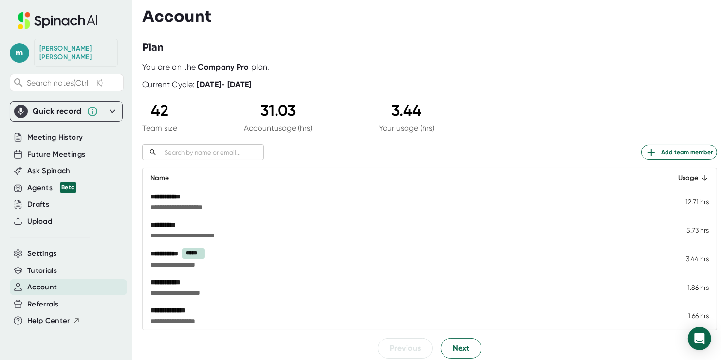
scroll to position [233, 0]
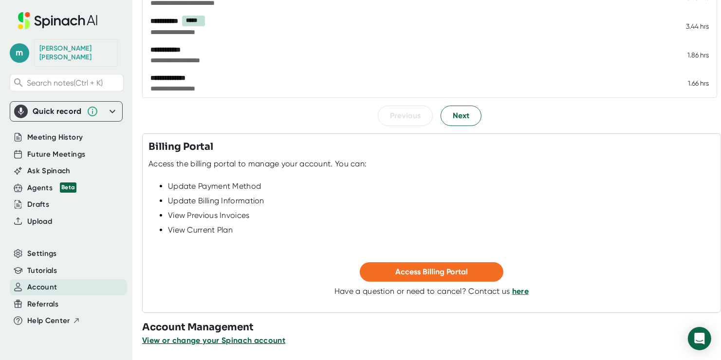
click at [253, 338] on span "View or change your Spinach account" at bounding box center [213, 340] width 143 height 9
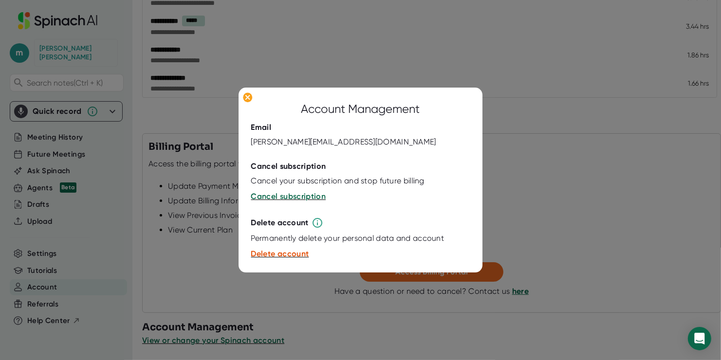
click at [353, 330] on div at bounding box center [360, 180] width 721 height 360
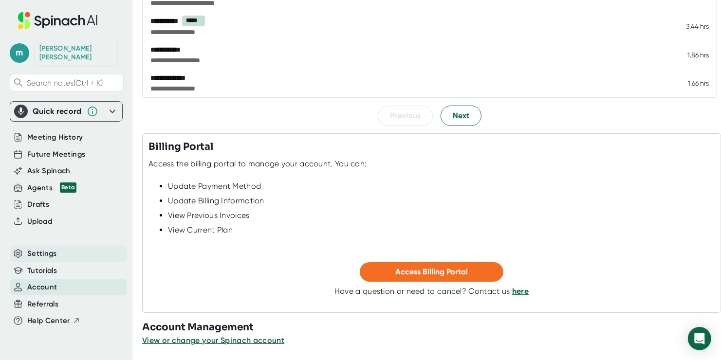
click at [45, 248] on span "Settings" at bounding box center [42, 253] width 30 height 11
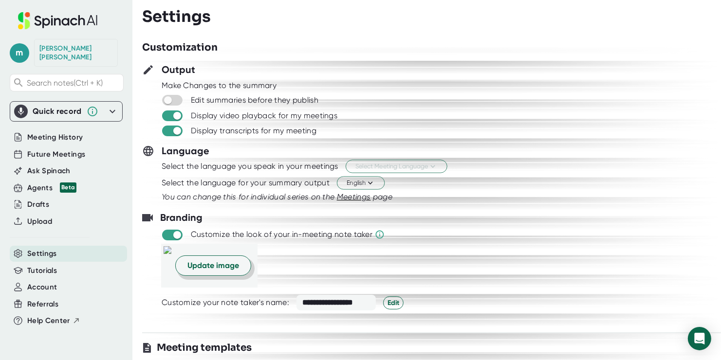
click at [239, 269] on span "Update image" at bounding box center [214, 266] width 52 height 12
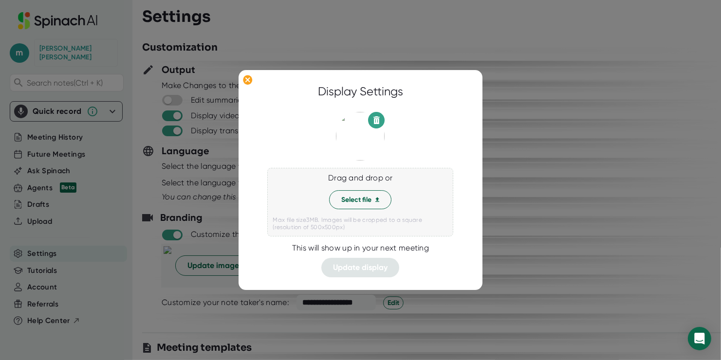
click at [518, 230] on div at bounding box center [360, 180] width 721 height 360
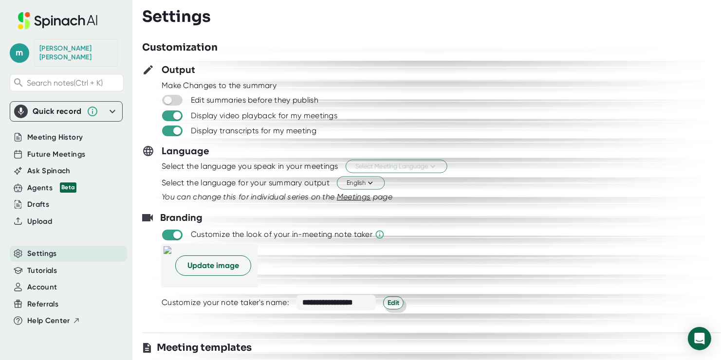
click at [396, 298] on span "Edit" at bounding box center [394, 303] width 12 height 10
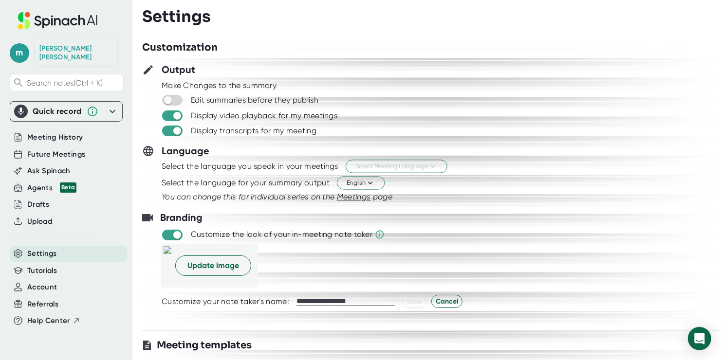
click at [500, 213] on div "Branding" at bounding box center [431, 217] width 579 height 15
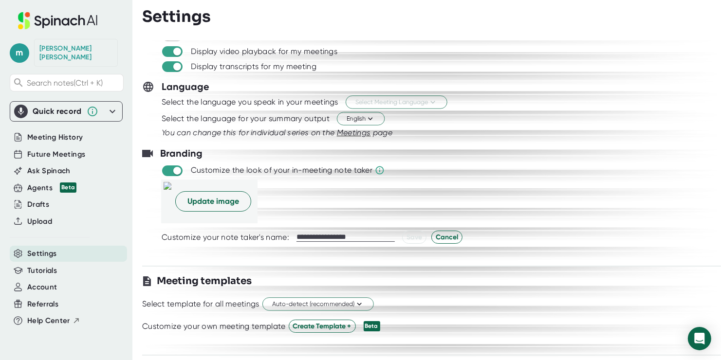
scroll to position [97, 0]
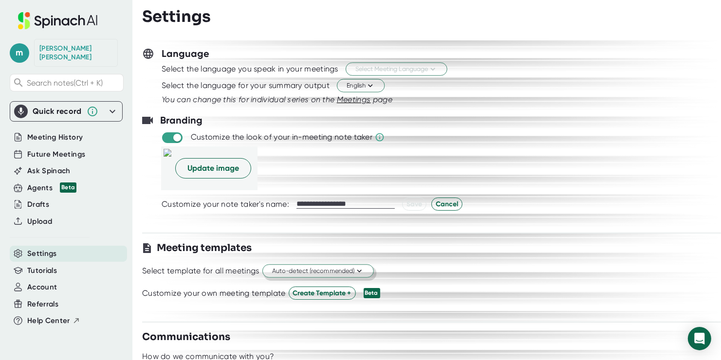
click at [343, 267] on span "Auto-detect (recommended)" at bounding box center [318, 271] width 92 height 9
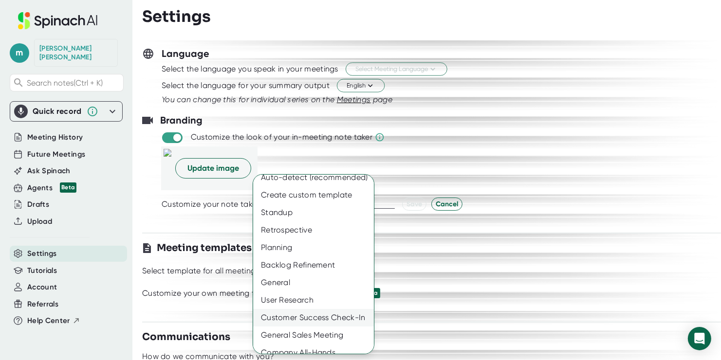
scroll to position [0, 0]
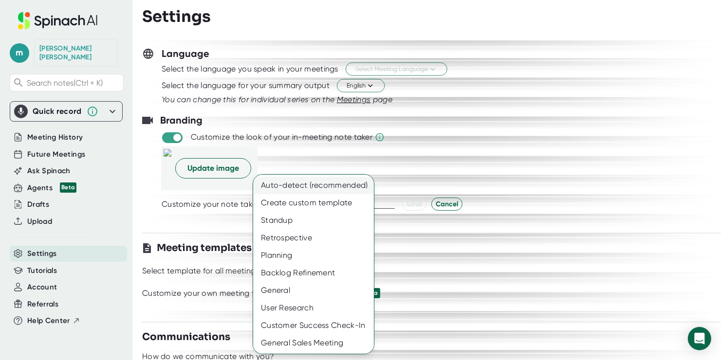
click at [343, 183] on div "Auto-detect (recommended)" at bounding box center [317, 186] width 128 height 18
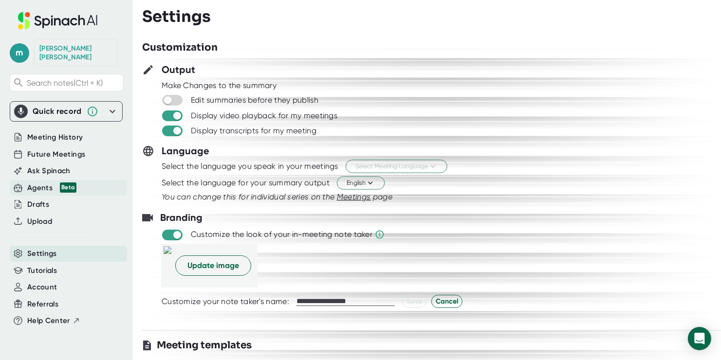
click at [46, 183] on div "Agents Beta" at bounding box center [51, 188] width 49 height 11
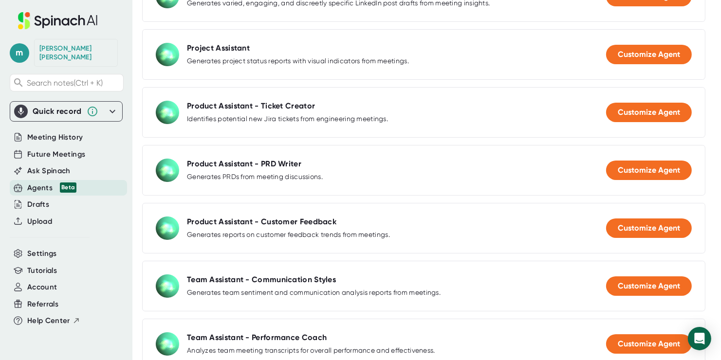
scroll to position [97, 0]
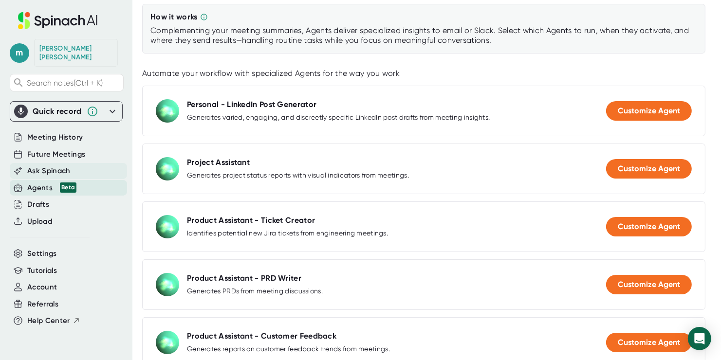
click at [60, 166] on span "Ask Spinach" at bounding box center [48, 171] width 43 height 11
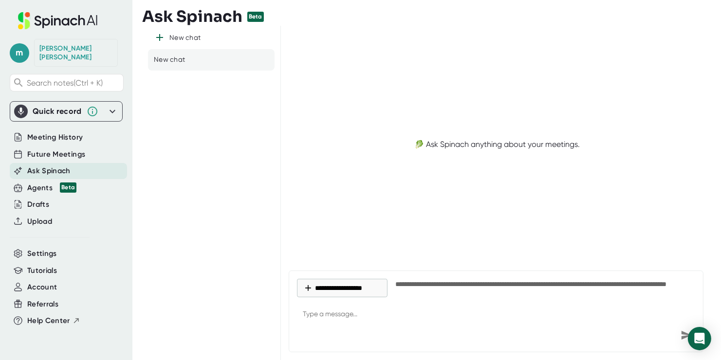
type textarea "x"
drag, startPoint x: 426, startPoint y: 142, endPoint x: 603, endPoint y: 144, distance: 176.8
click at [603, 144] on div "🥬 Ask Spinach anything about your meetings." at bounding box center [497, 145] width 417 height 222
drag, startPoint x: 551, startPoint y: 151, endPoint x: 383, endPoint y: 160, distance: 168.8
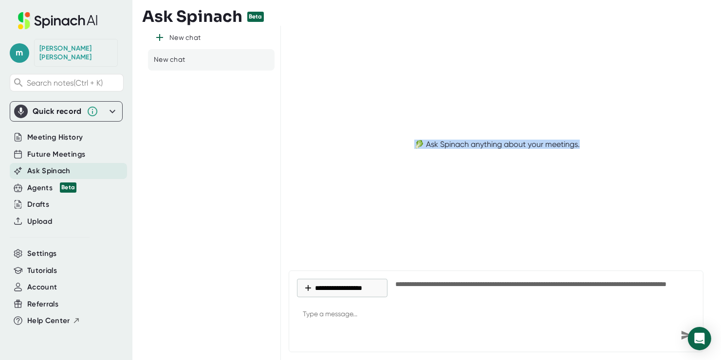
click at [383, 160] on div "🥬 Ask Spinach anything about your meetings." at bounding box center [497, 145] width 417 height 222
click at [170, 158] on div "New chat New chat" at bounding box center [211, 193] width 139 height 335
click at [74, 149] on span "Future Meetings" at bounding box center [56, 154] width 58 height 11
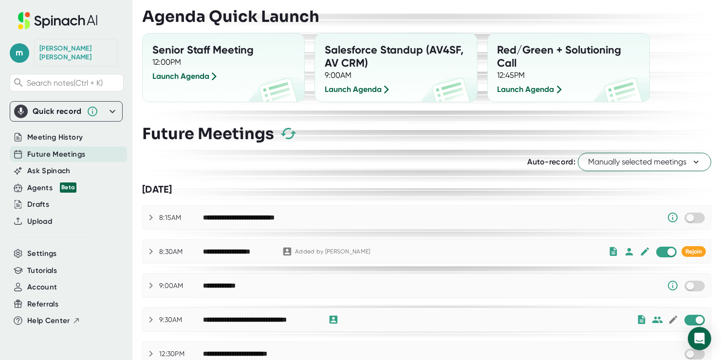
click at [274, 160] on div "Auto-record: Manually selected meetings" at bounding box center [426, 162] width 569 height 19
click at [398, 169] on div "Auto-record: Manually selected meetings" at bounding box center [426, 162] width 569 height 19
click at [149, 252] on icon at bounding box center [151, 252] width 12 height 12
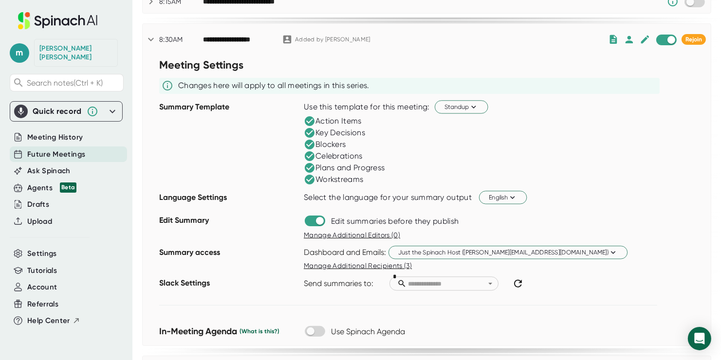
scroll to position [146, 0]
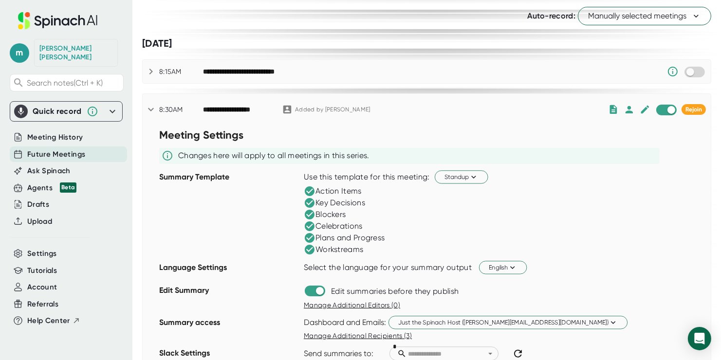
click at [143, 109] on div "**********" at bounding box center [427, 110] width 569 height 12
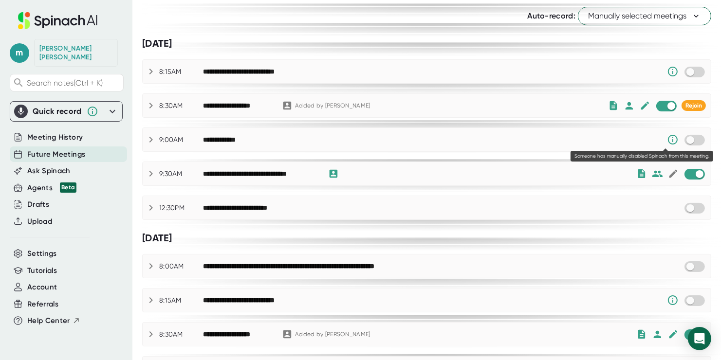
click at [667, 138] on icon at bounding box center [673, 140] width 12 height 12
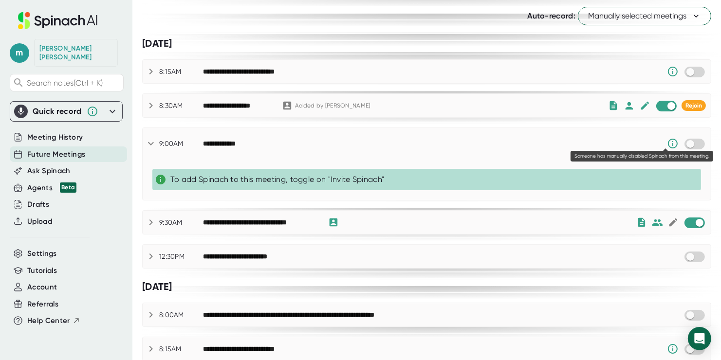
click at [668, 139] on icon at bounding box center [673, 144] width 10 height 10
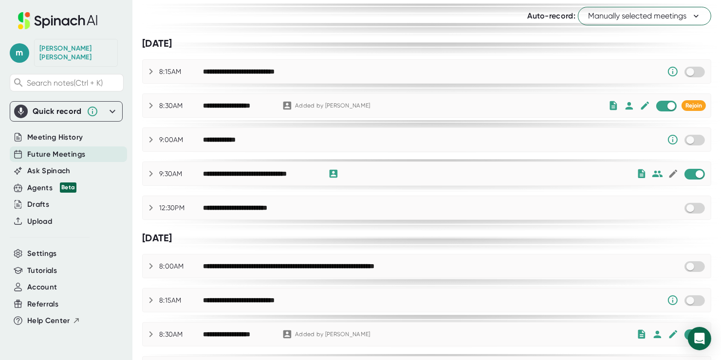
click at [153, 173] on icon at bounding box center [151, 174] width 12 height 12
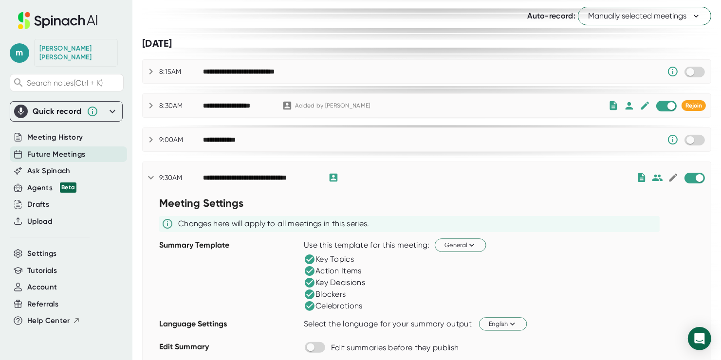
click at [153, 173] on icon at bounding box center [151, 178] width 12 height 12
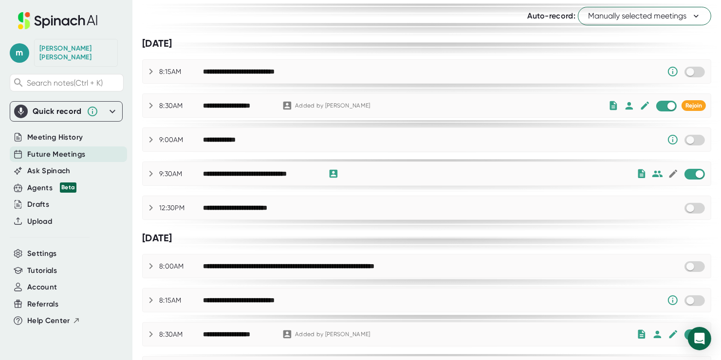
click at [155, 168] on icon at bounding box center [151, 174] width 12 height 12
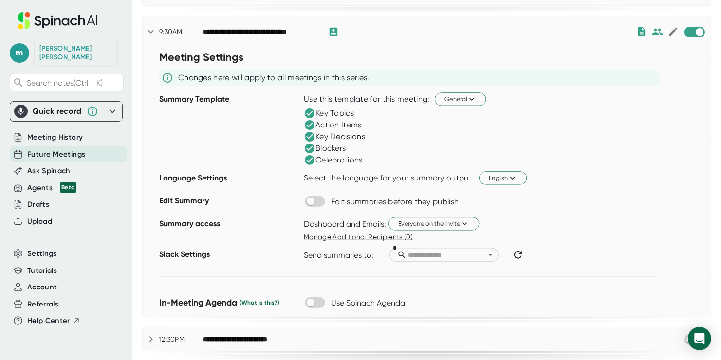
scroll to position [341, 0]
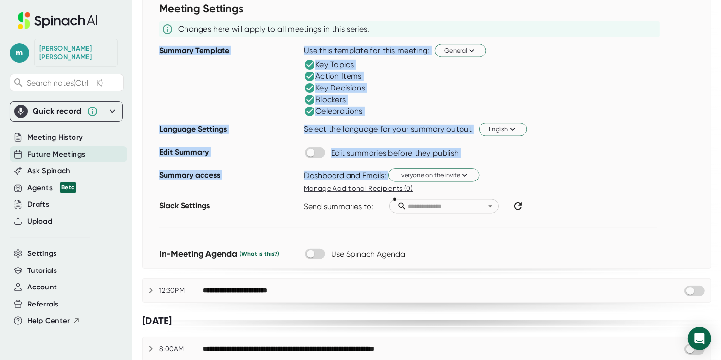
drag, startPoint x: 421, startPoint y: 186, endPoint x: 150, endPoint y: 114, distance: 280.6
click at [150, 114] on div "Meeting Settings Changes here will apply to all meetings in this series. Summar…" at bounding box center [427, 134] width 569 height 270
click at [545, 170] on div "Dashboard and Emails: Everyone on the invite" at bounding box center [507, 175] width 407 height 17
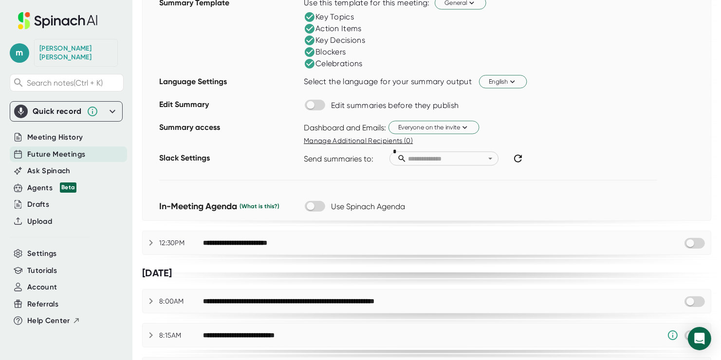
scroll to position [390, 0]
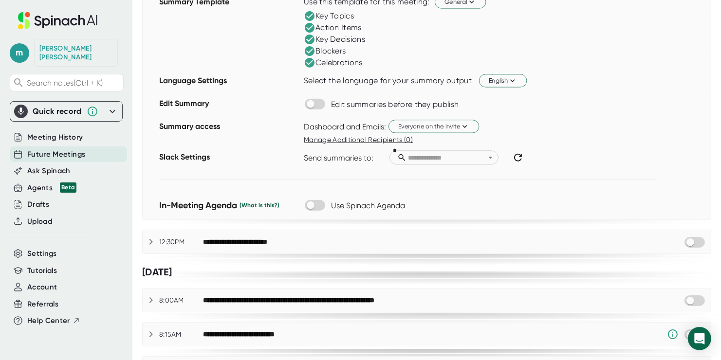
click at [475, 158] on div at bounding box center [485, 157] width 20 height 11
click at [485, 156] on button "Open" at bounding box center [490, 157] width 11 height 11
click at [594, 132] on div "Dashboard and Emails: Everyone on the invite" at bounding box center [507, 126] width 407 height 17
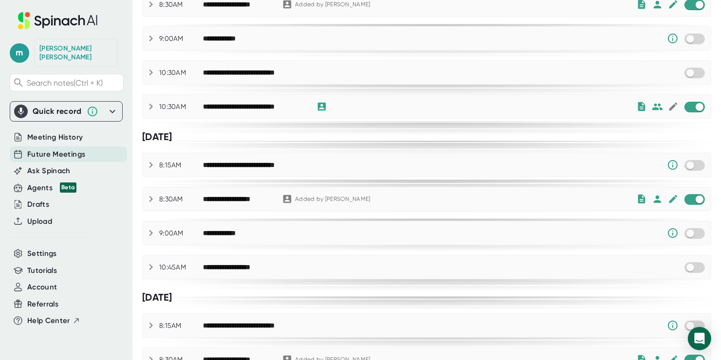
scroll to position [828, 0]
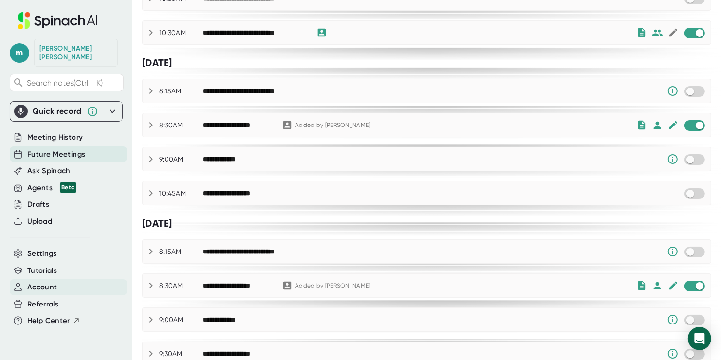
click at [36, 282] on span "Account" at bounding box center [42, 287] width 30 height 11
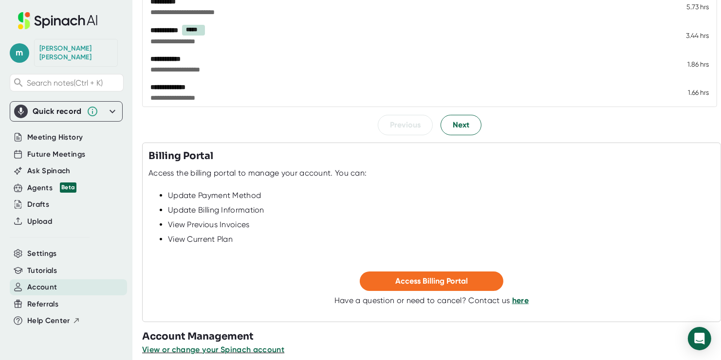
scroll to position [233, 0]
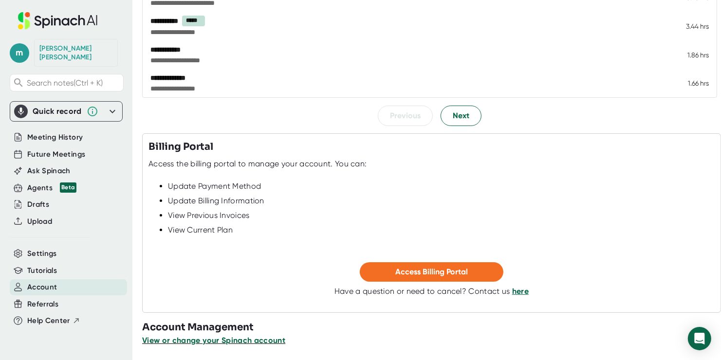
click at [265, 340] on span "View or change your Spinach account" at bounding box center [213, 340] width 143 height 9
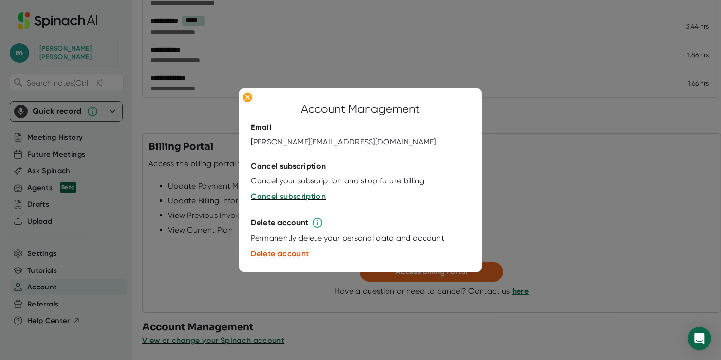
click at [582, 212] on div at bounding box center [360, 180] width 721 height 360
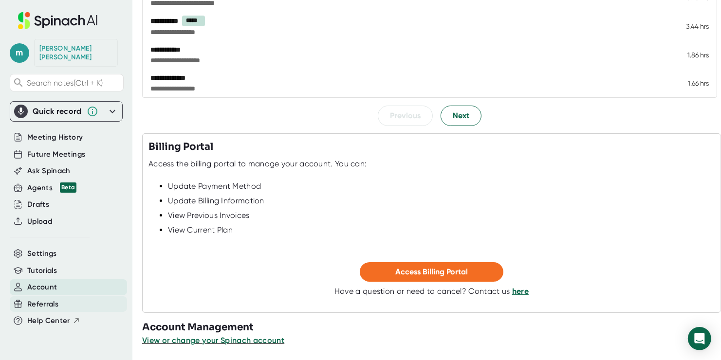
click at [41, 299] on span "Referrals" at bounding box center [42, 304] width 31 height 11
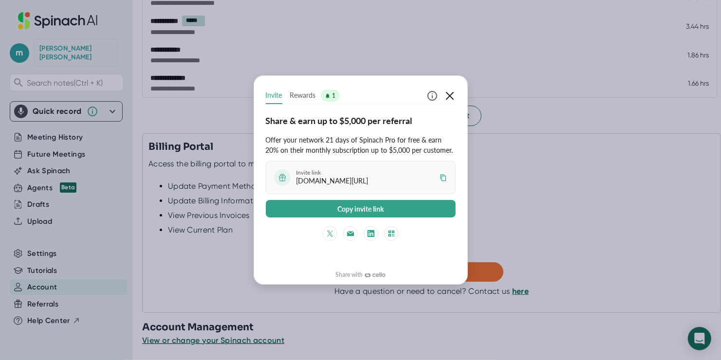
click at [451, 97] on icon "button" at bounding box center [450, 96] width 12 height 12
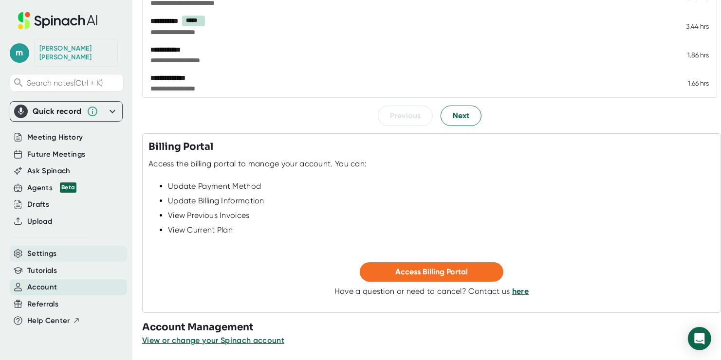
click at [40, 248] on span "Settings" at bounding box center [42, 253] width 30 height 11
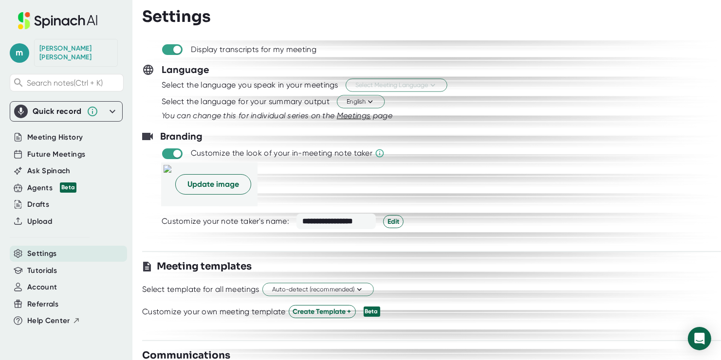
scroll to position [49, 0]
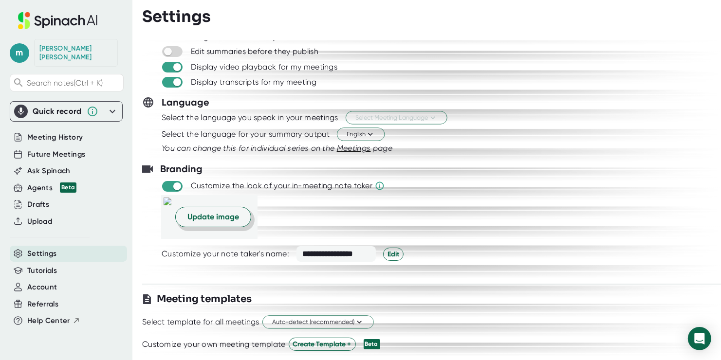
click at [239, 215] on span "Update image" at bounding box center [214, 217] width 52 height 12
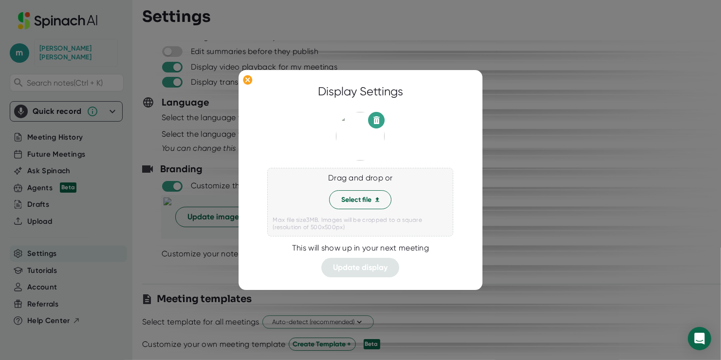
click at [349, 127] on img at bounding box center [361, 136] width 49 height 49
click at [352, 139] on img at bounding box center [361, 136] width 49 height 49
click at [581, 143] on div at bounding box center [360, 180] width 721 height 360
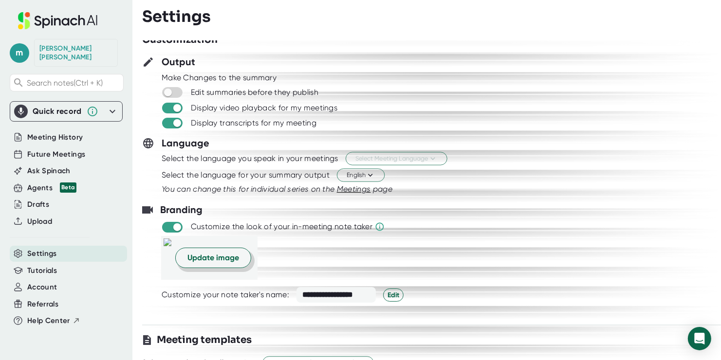
scroll to position [0, 0]
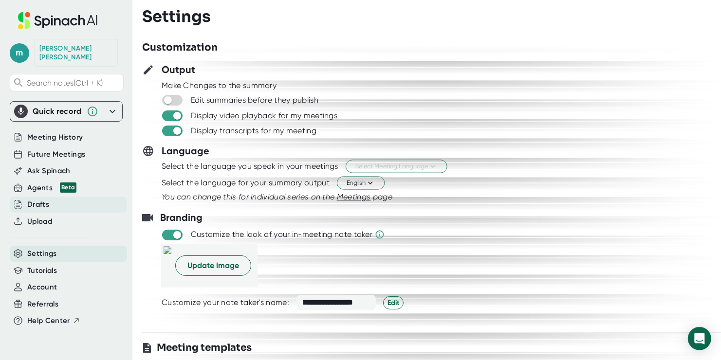
click at [37, 199] on div "Drafts" at bounding box center [38, 204] width 22 height 11
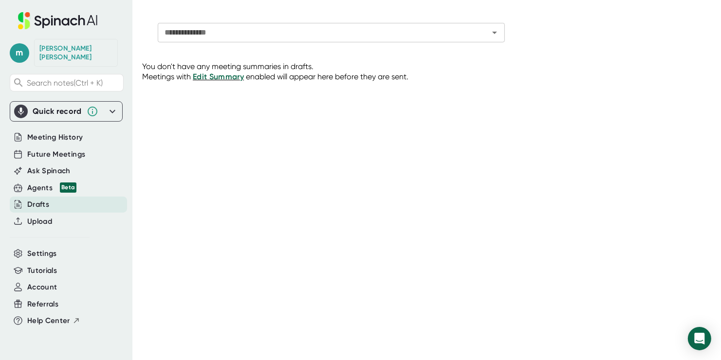
click at [273, 36] on input "**********" at bounding box center [317, 33] width 313 height 14
click at [249, 216] on div "**********" at bounding box center [431, 180] width 579 height 329
click at [58, 122] on div at bounding box center [66, 125] width 113 height 7
click at [57, 132] on span "Meeting History" at bounding box center [55, 137] width 56 height 11
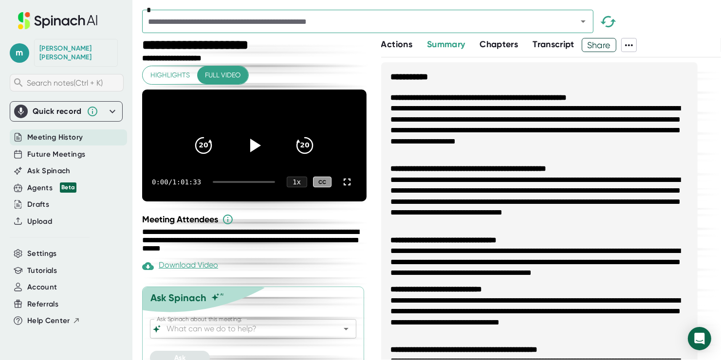
click at [60, 78] on span "Search notes (Ctrl + K)" at bounding box center [65, 82] width 76 height 9
click at [245, 336] on input "Ask Spinach about this meeting:" at bounding box center [245, 329] width 160 height 14
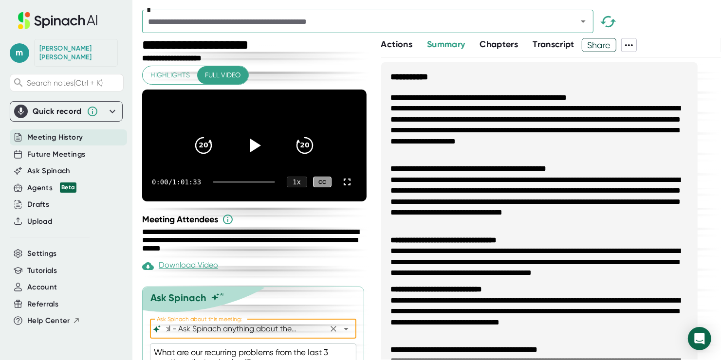
scroll to position [51, 0]
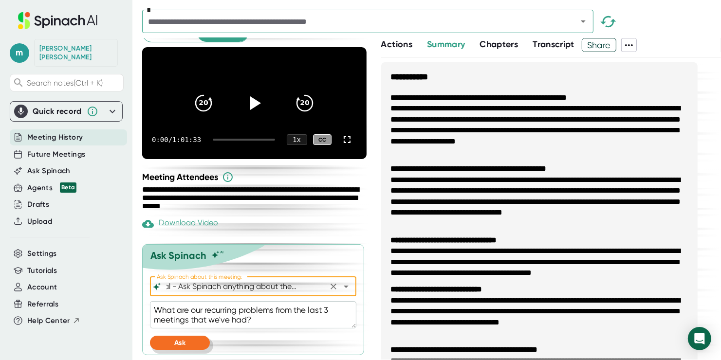
type input "General - Ask Spinach anything about the meeting"
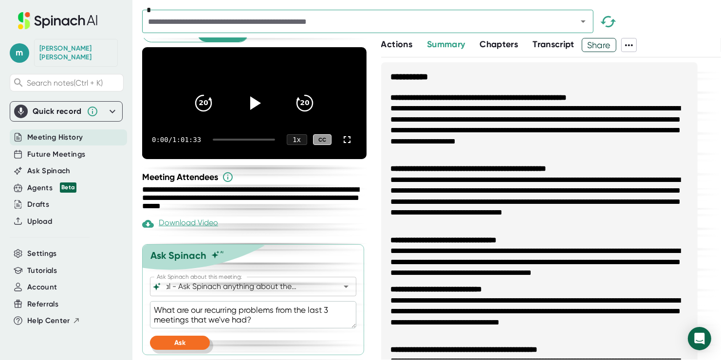
click at [189, 342] on button "Ask" at bounding box center [180, 343] width 60 height 14
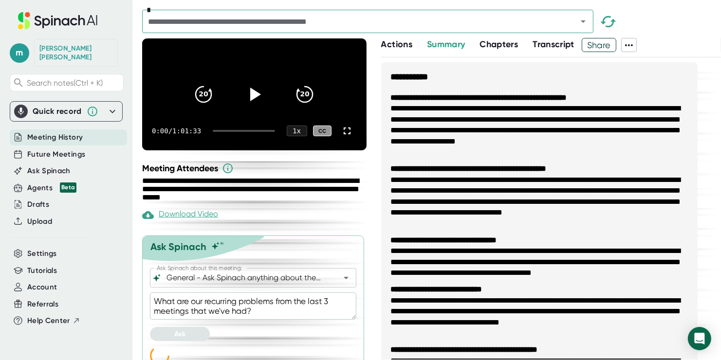
scroll to position [76, 0]
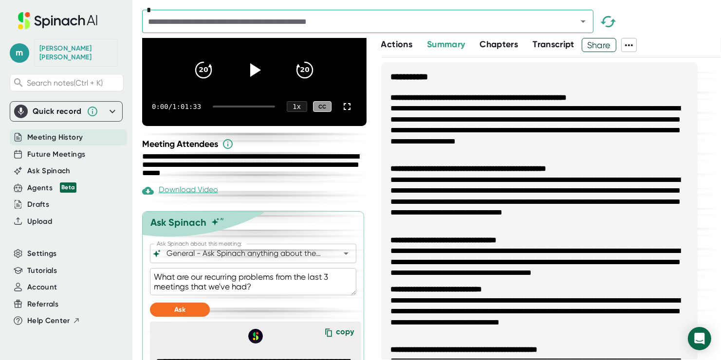
type textarea "x"
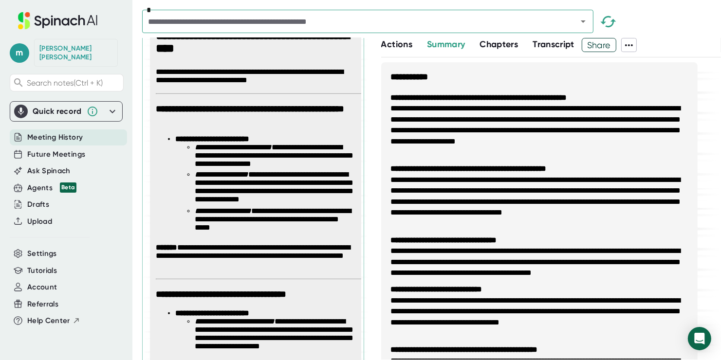
scroll to position [465, 0]
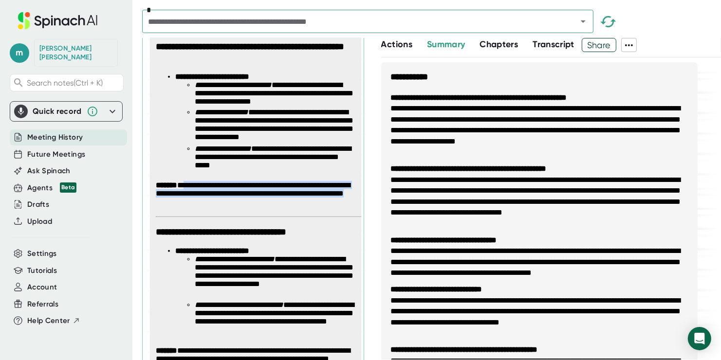
drag, startPoint x: 240, startPoint y: 215, endPoint x: 189, endPoint y: 191, distance: 56.9
click at [189, 191] on p "**********" at bounding box center [255, 195] width 199 height 28
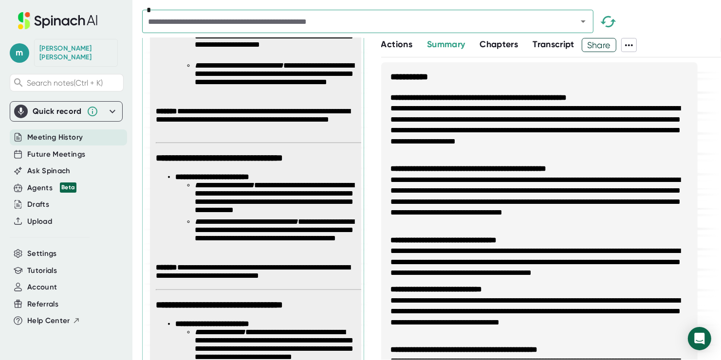
scroll to position [758, 0]
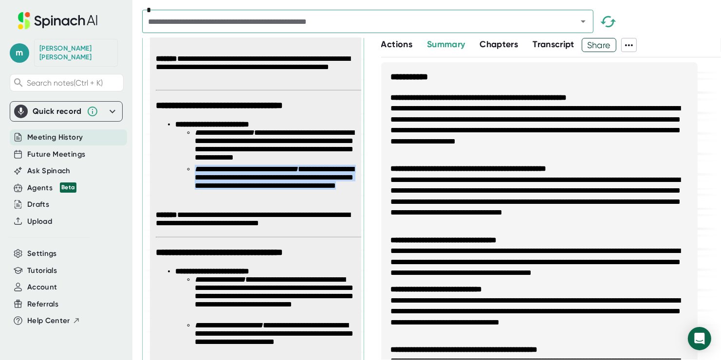
drag, startPoint x: 195, startPoint y: 183, endPoint x: 326, endPoint y: 208, distance: 132.9
click at [326, 202] on li "**********" at bounding box center [275, 183] width 160 height 37
click at [325, 202] on li "**********" at bounding box center [275, 183] width 160 height 37
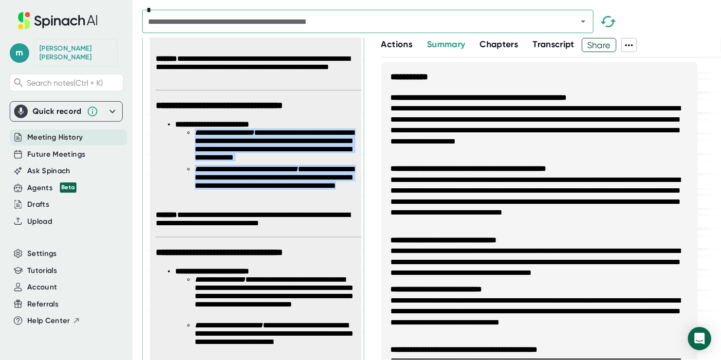
drag, startPoint x: 274, startPoint y: 200, endPoint x: 190, endPoint y: 144, distance: 101.6
click at [190, 144] on ul "**********" at bounding box center [265, 165] width 180 height 73
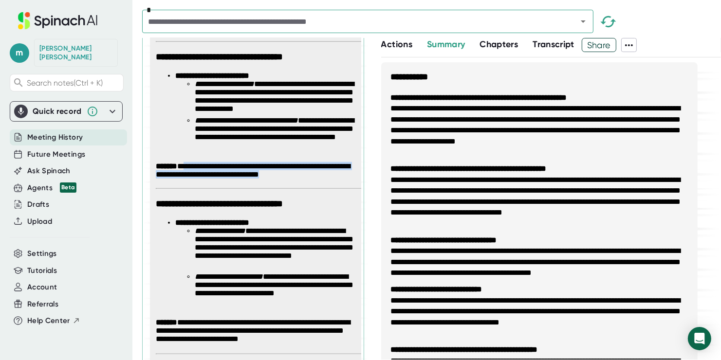
drag, startPoint x: 192, startPoint y: 177, endPoint x: 334, endPoint y: 187, distance: 142.6
click at [334, 181] on p "**********" at bounding box center [255, 171] width 199 height 19
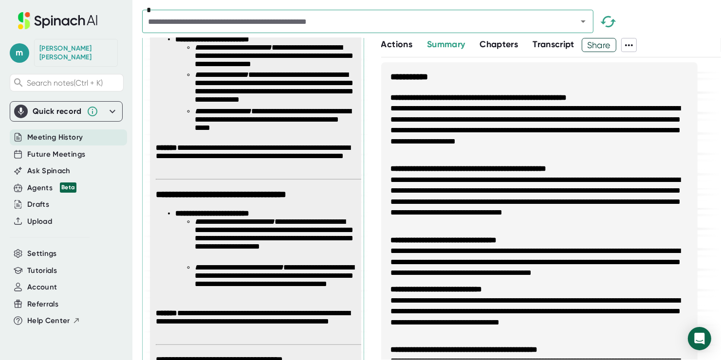
scroll to position [259, 0]
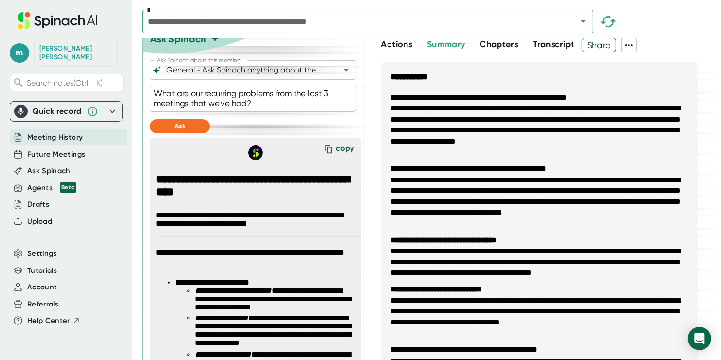
click at [271, 112] on textarea "What are our recurring problems from the last 3 meetings that we've had?" at bounding box center [253, 98] width 207 height 27
type textarea "H"
type textarea "x"
type textarea "Ho"
type textarea "x"
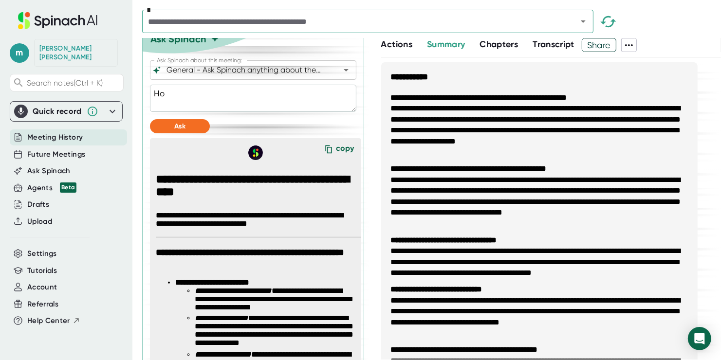
type textarea "How"
type textarea "x"
type textarea "How"
type textarea "x"
type textarea "How w"
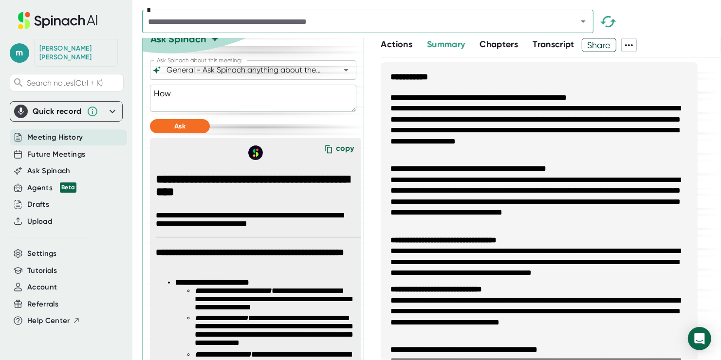
type textarea "x"
type textarea "How wo"
type textarea "x"
type textarea "How wou"
type textarea "x"
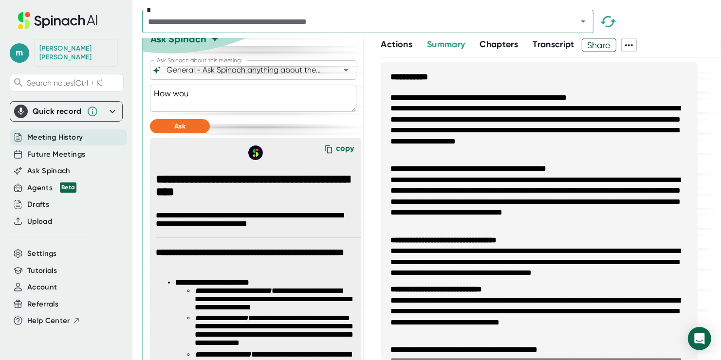
type textarea "How woul"
type textarea "x"
type textarea "How would"
type textarea "x"
type textarea "How would"
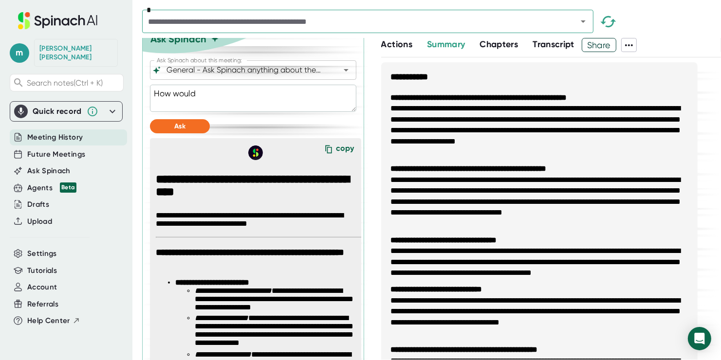
type textarea "x"
type textarea "How would y"
type textarea "x"
type textarea "How would yo"
type textarea "x"
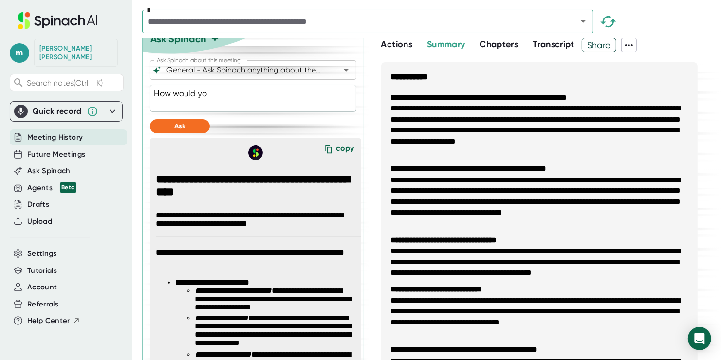
type textarea "How would you"
type textarea "x"
type textarea "How would you a"
type textarea "x"
type textarea "How would you as"
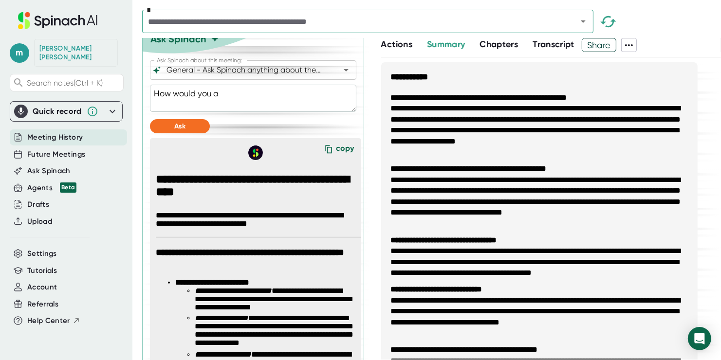
type textarea "x"
type textarea "How would you ass"
type textarea "x"
type textarea "How would you asse"
type textarea "x"
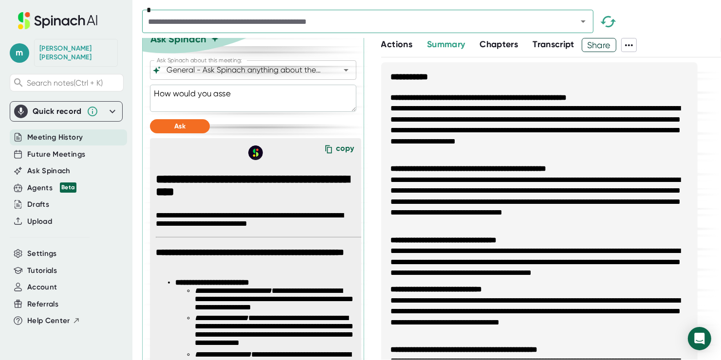
type textarea "How would you asses"
type textarea "x"
type textarea "How would you assess"
type textarea "x"
type textarea "How would you assess t"
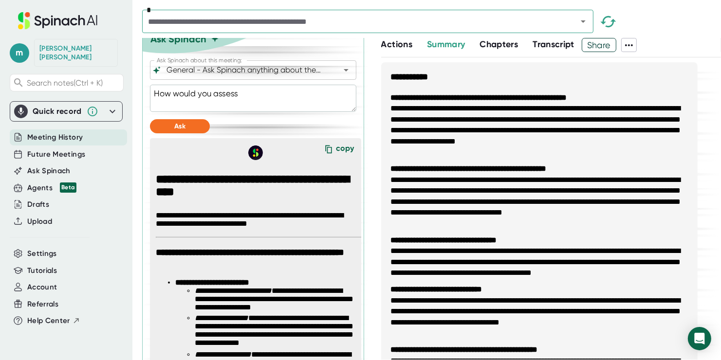
type textarea "x"
type textarea "How would you assess th"
type textarea "x"
type textarea "How would you assess the"
type textarea "x"
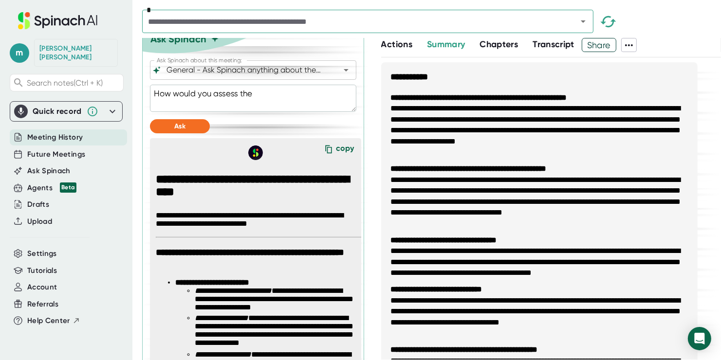
type textarea "How would you assess the"
type textarea "x"
type textarea "How would you assess the s"
type textarea "x"
type textarea "How would you assess the sa"
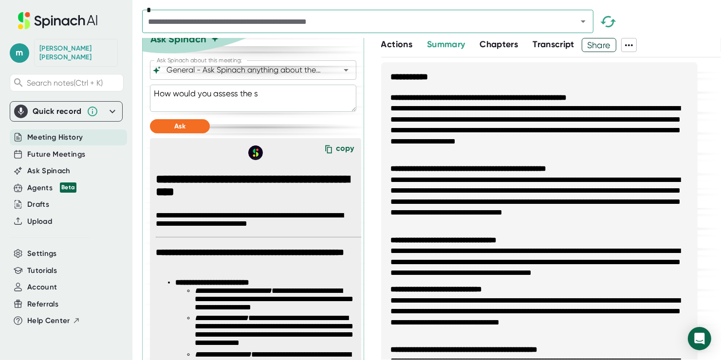
type textarea "x"
type textarea "How would you assess the [PERSON_NAME]"
type textarea "x"
type textarea "How would you assess the sale"
type textarea "x"
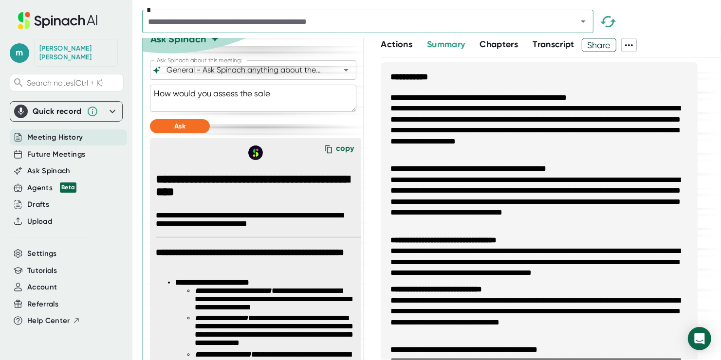
type textarea "How would you assess the sales"
type textarea "x"
type textarea "How would you assess the sales"
type textarea "x"
type textarea "How would you assess the sales p"
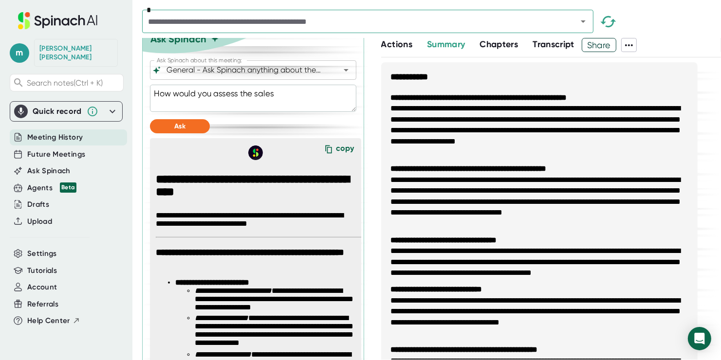
type textarea "x"
type textarea "How would you assess the sales pr"
type textarea "x"
type textarea "How would you assess the sales pro"
type textarea "x"
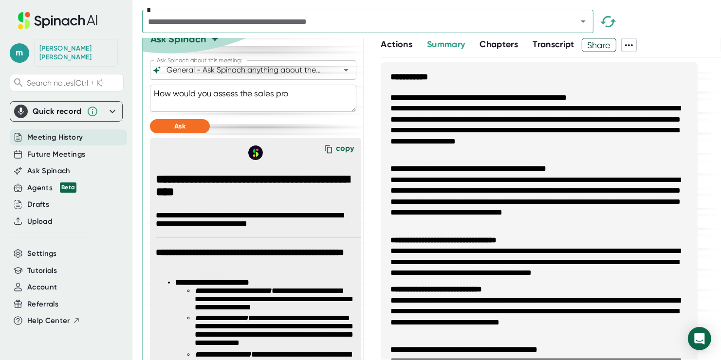
type textarea "How would you assess the sales proc"
type textarea "x"
type textarea "How would you assess the sales pro"
type textarea "x"
type textarea "How would you assess the sales prog"
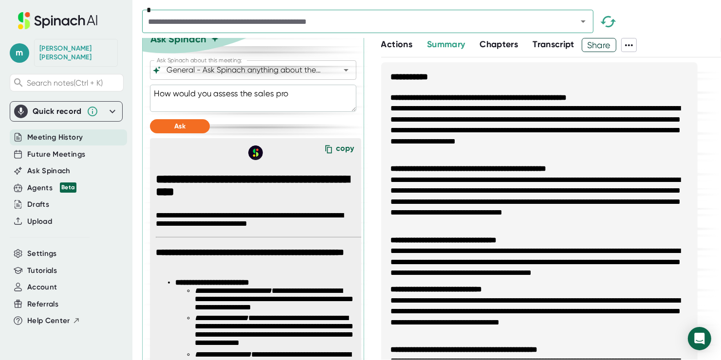
type textarea "x"
type textarea "How would you assess the sales progre"
type textarea "x"
type textarea "How would you assess the sales progres"
type textarea "x"
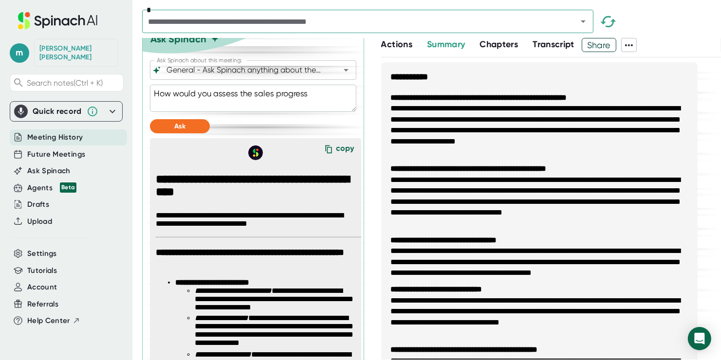
type textarea "How would you assess the sales progress"
type textarea "x"
type textarea "How would you assess the sales progress f"
type textarea "x"
type textarea "How would you assess the sales progress"
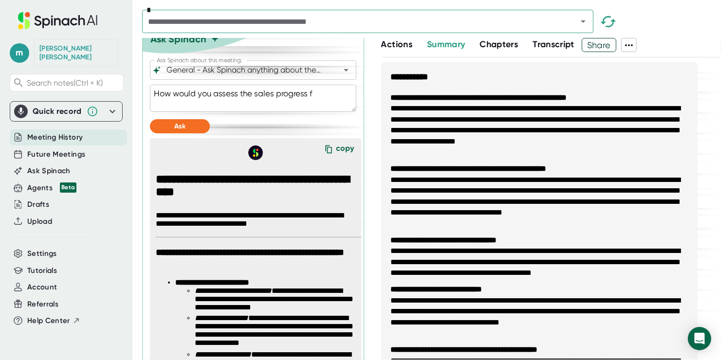
type textarea "x"
type textarea "How would you assess the sales progress ov"
type textarea "x"
type textarea "How would you assess the sales progress over"
type textarea "x"
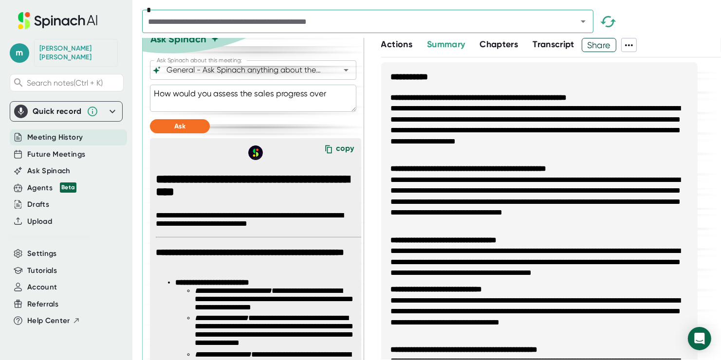
type textarea "How would you assess the sales progress over"
type textarea "x"
type textarea "How would you assess the sales progress over the"
type textarea "x"
type textarea "How would you assess the sales progress over the"
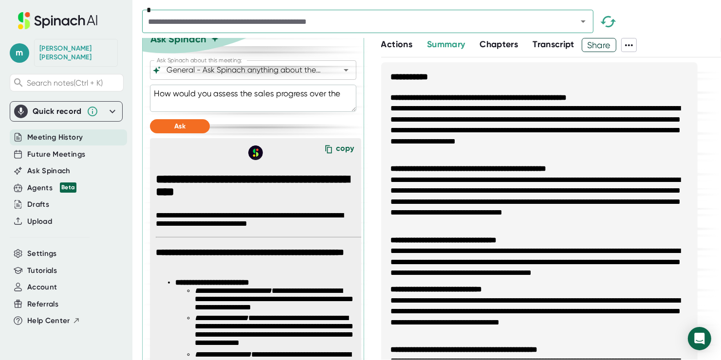
type textarea "x"
type textarea "How would you assess the sales progress over the p"
type textarea "x"
type textarea "How would you assess the sales progress over the pa"
type textarea "x"
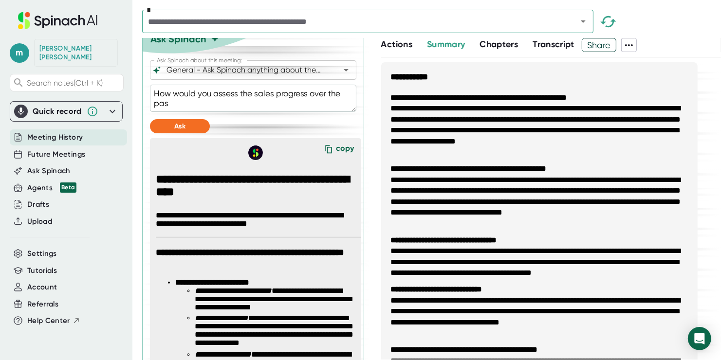
type textarea "How would you assess the sales progress over the past"
type textarea "x"
type textarea "How would you assess the sales progress over the past"
type textarea "x"
type textarea "How would you assess the sales progress over the past 1"
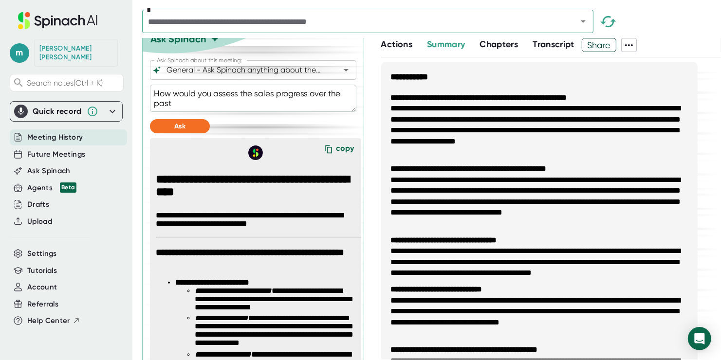
type textarea "x"
type textarea "How would you assess the sales progress over the past 10"
type textarea "x"
type textarea "How would you assess the sales progress over the past 10"
type textarea "x"
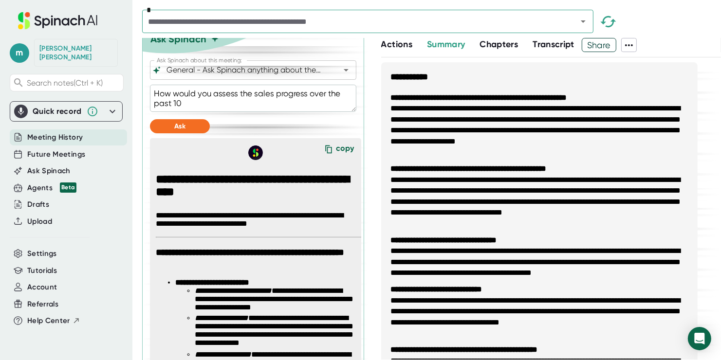
type textarea "How would you assess the sales progress over the past 10 m"
type textarea "x"
type textarea "How would you assess the sales progress over the past 10 mi"
type textarea "x"
type textarea "How would you assess the sales progress over the past 10 m"
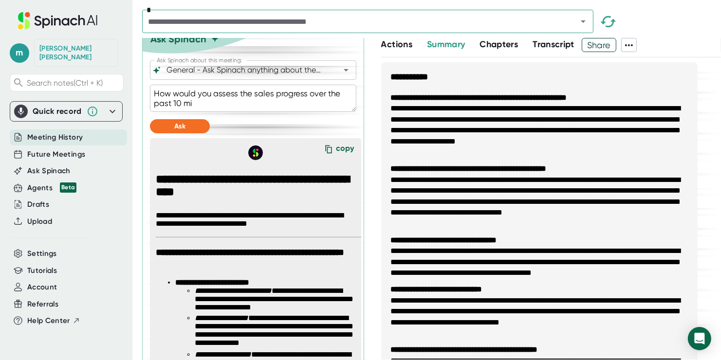
type textarea "x"
type textarea "How would you assess the sales progress over the past 10 me"
type textarea "x"
type textarea "How would you assess the sales progress over the past 10 mee"
type textarea "x"
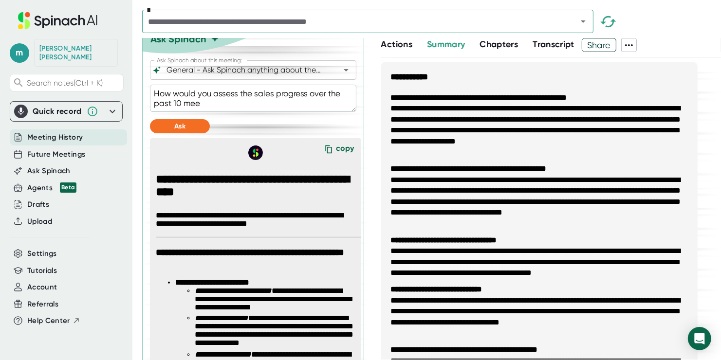
type textarea "How would you assess the sales progress over the past 10 meet"
type textarea "x"
type textarea "How would you assess the sales progress over the past 10 meeti"
type textarea "x"
type textarea "How would you assess the sales progress over the past 10 meetin"
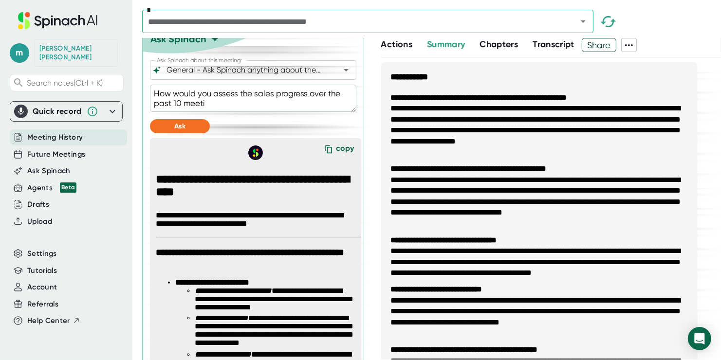
type textarea "x"
type textarea "How would you assess the sales progress over the past 10 meeting"
type textarea "x"
type textarea "How would you assess the sales progress over the past 10 meetings"
type textarea "x"
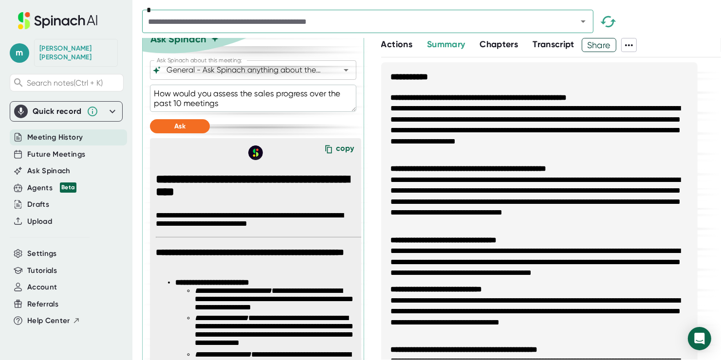
type textarea "How would you assess the sales progress over the past 10 meetings?"
type textarea "x"
type textarea "How would you assess the sales progress over the past 10 meetings?"
type textarea "x"
type textarea "How would you assess the sales progress over the past 10 meetings? R"
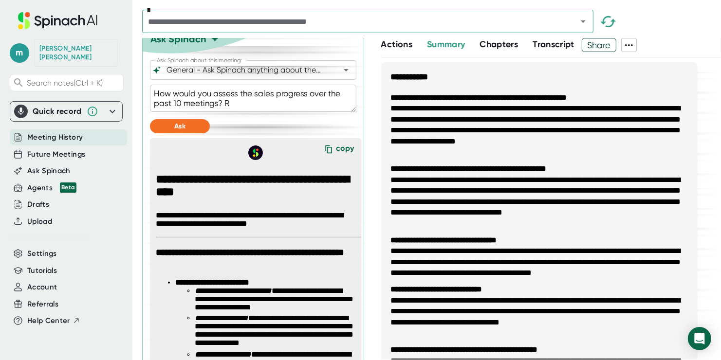
type textarea "x"
type textarea "How would you assess the sales progress over the past 10 meetings? Re"
type textarea "x"
type textarea "How would you assess the sales progress over the past 10 meetings? Rea"
type textarea "x"
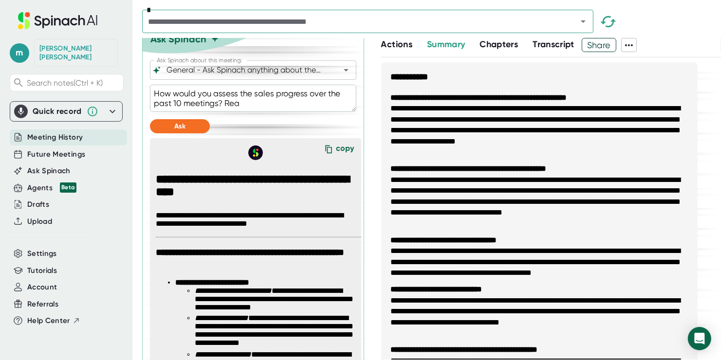
type textarea "How would you assess the sales progress over the past 10 meetings? Read"
type textarea "x"
type textarea "How would you assess the sales progress over the past 10 meetings? Read"
type textarea "x"
type textarea "How would you assess the sales progress over the past 10 meetings? Read b"
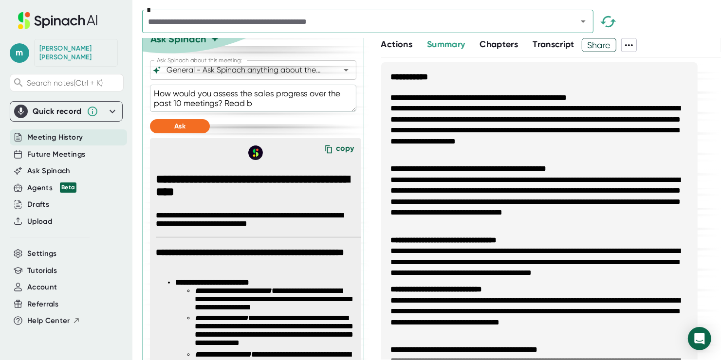
type textarea "x"
type textarea "How would you assess the sales progress over the past 10 meetings? Read be"
type textarea "x"
type textarea "How would you assess the sales progress over the past 10 meetings? Read bet"
type textarea "x"
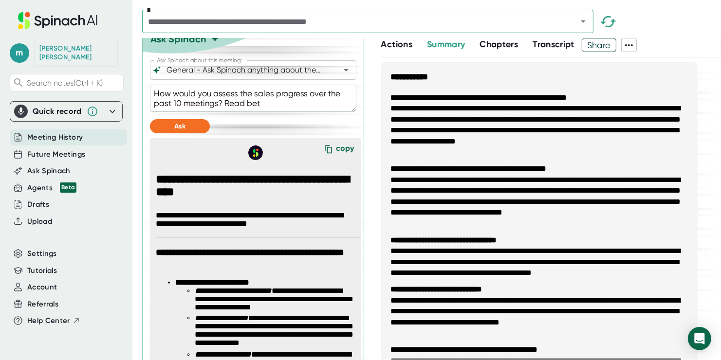
type textarea "How would you assess the sales progress over the past 10 meetings? Read betw"
type textarea "x"
type textarea "How would you assess the sales progress over the past 10 meetings? Read betwe"
type textarea "x"
type textarea "How would you assess the sales progress over the past 10 meetings? Read betwee"
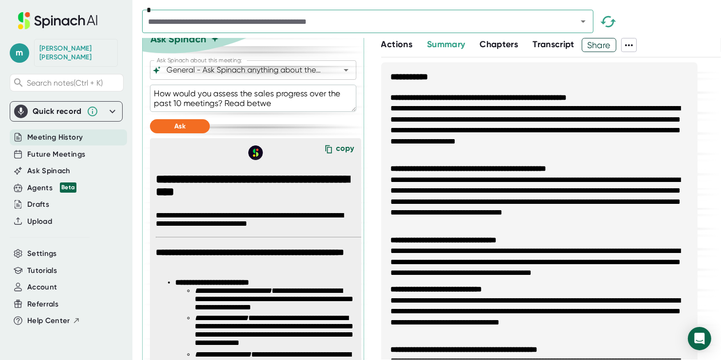
type textarea "x"
type textarea "How would you assess the sales progress over the past 10 meetings? Read between"
type textarea "x"
type textarea "How would you assess the sales progress over the past 10 meetings? Read between"
type textarea "x"
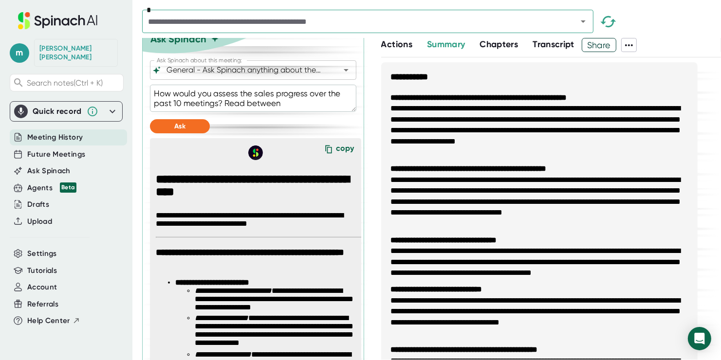
type textarea "How would you assess the sales progress over the past 10 meetings? Read between…"
type textarea "x"
type textarea "How would you assess the sales progress over the past 10 meetings? Read between…"
type textarea "x"
type textarea "How would you assess the sales progress over the past 10 meetings? Read between…"
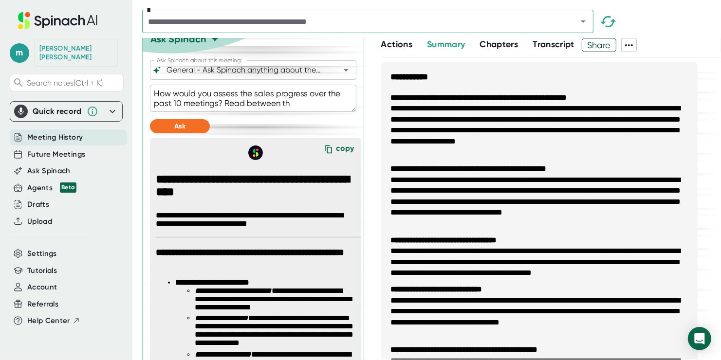
type textarea "x"
type textarea "How would you assess the sales progress over the past 10 meetings? Read between…"
type textarea "x"
type textarea "How would you assess the sales progress over the past 10 meetings? Read between…"
type textarea "x"
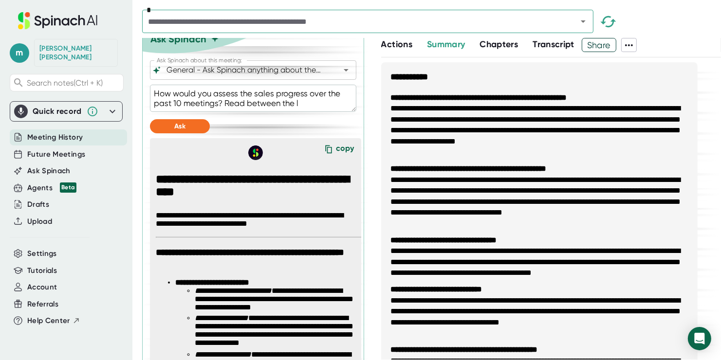
type textarea "How would you assess the sales progress over the past 10 meetings? Read between…"
type textarea "x"
type textarea "How would you assess the sales progress over the past 10 meetings? Read between…"
type textarea "x"
type textarea "How would you assess the sales progress over the past 10 meetings? Read between…"
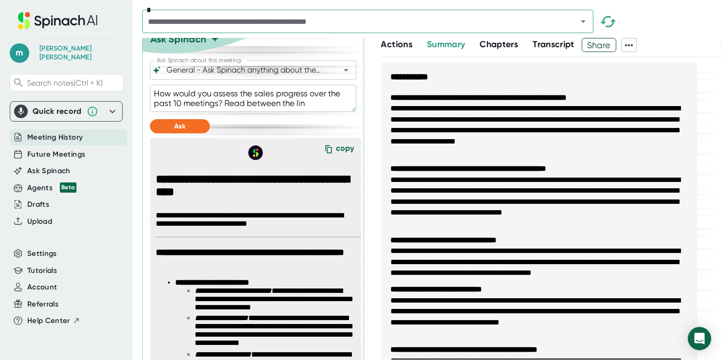
type textarea "x"
type textarea "How would you assess the sales progress over the past 10 meetings? Read between…"
type textarea "x"
type textarea "How would you assess the sales progress over the past 10 meetings? Read between…"
type textarea "x"
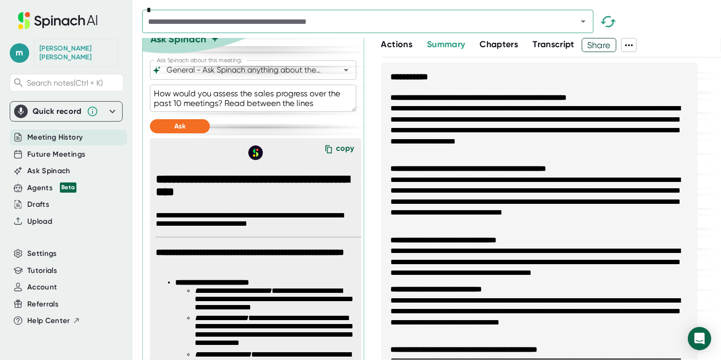
type textarea "How would you assess the sales progress over the past 10 meetings? Read between…"
type textarea "x"
type textarea "How would you assess the sales progress over the past 10 meetings? Read between…"
type textarea "x"
type textarea "How would you assess the sales progress over the past 10 meetings? Read between…"
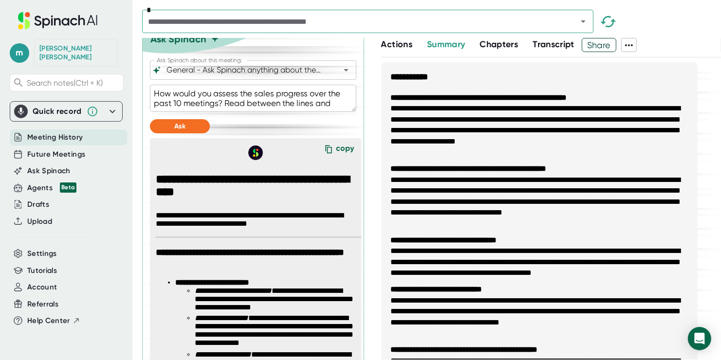
type textarea "x"
type textarea "How would you assess the sales progress over the past 10 meetings? Read between…"
type textarea "x"
type textarea "How would you assess the sales progress over the past 10 meetings? Read between…"
type textarea "x"
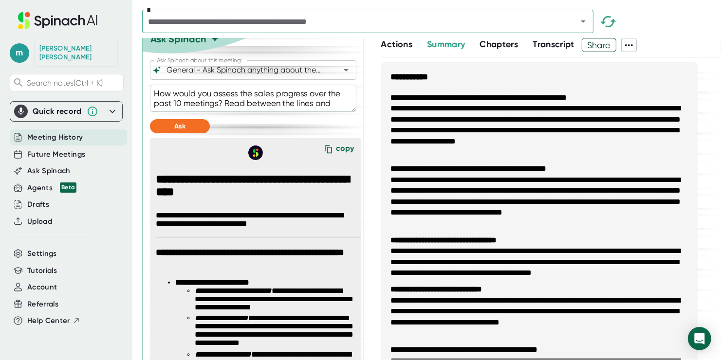
type textarea "How would you assess the sales progress over the past 10 meetings? Read between…"
type textarea "x"
type textarea "How would you assess the sales progress over the past 10 meetings? Read between…"
type textarea "x"
type textarea "How would you assess the sales progress over the past 10 meetings? Read between…"
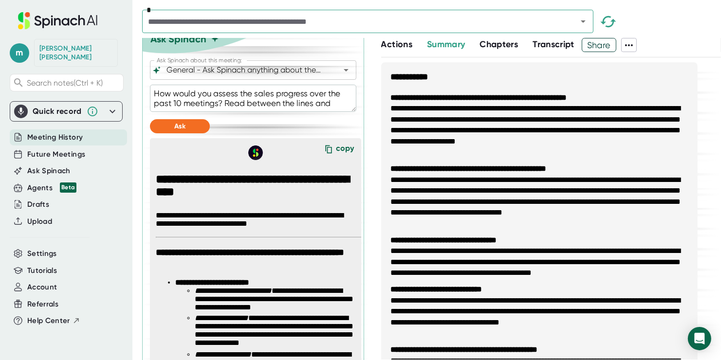
type textarea "x"
type textarea "How would you assess the sales progress over the past 10 meetings? Read between…"
type textarea "x"
type textarea "How would you assess the sales progress over the past 10 meetings? Read between…"
type textarea "x"
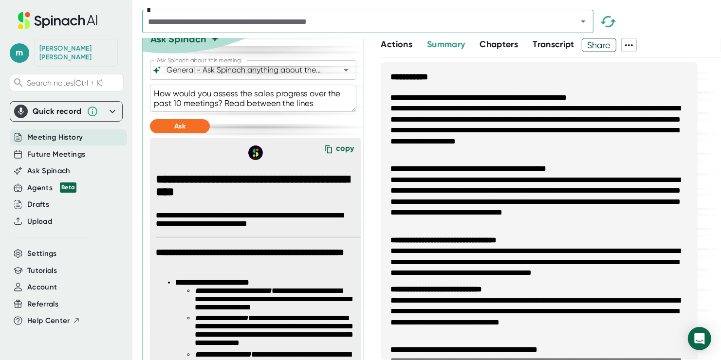
type textarea "How would you assess the sales progress over the past 10 meetings? Read between…"
type textarea "x"
type textarea "How would you assess the sales progress over the past 10 meetings? Read between…"
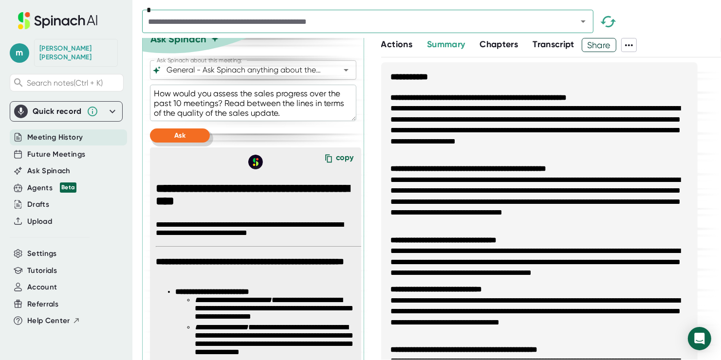
click at [193, 141] on button "Ask" at bounding box center [180, 136] width 60 height 14
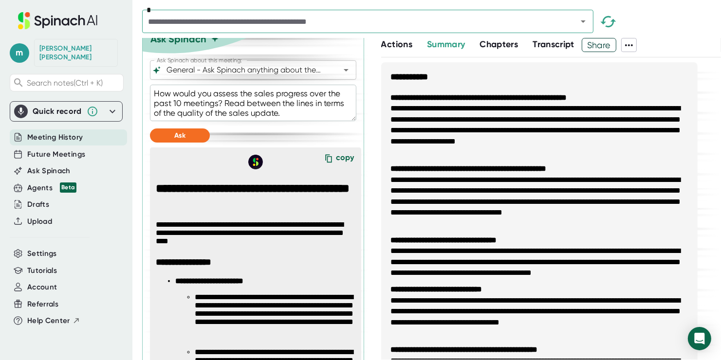
click at [302, 121] on textarea "How would you assess the sales progress over the past 10 meetings? Read between…" at bounding box center [253, 103] width 207 height 37
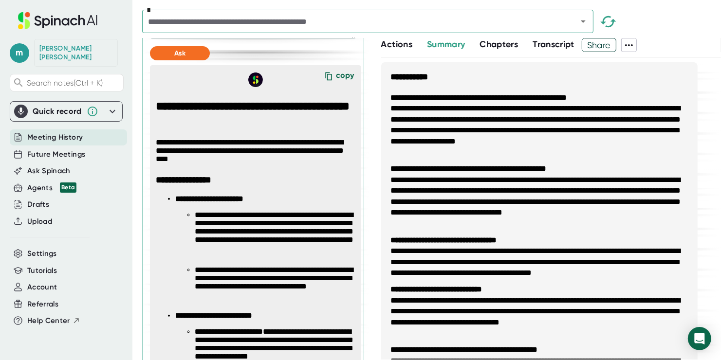
scroll to position [405, 0]
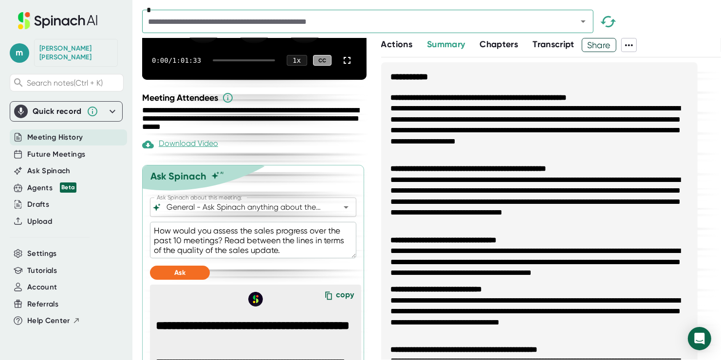
scroll to position [195, 0]
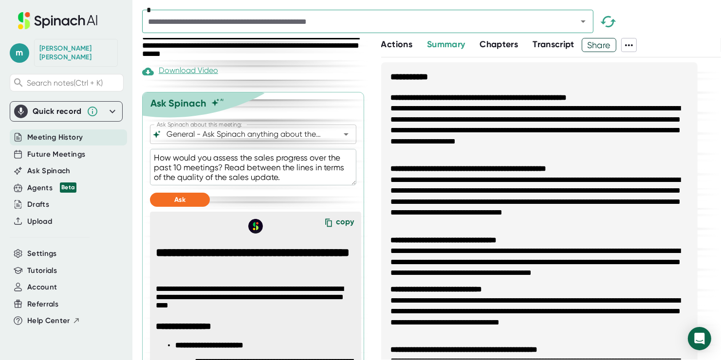
click at [276, 182] on textarea "How would you assess the sales progress over the past 10 meetings? Read between…" at bounding box center [253, 167] width 207 height 37
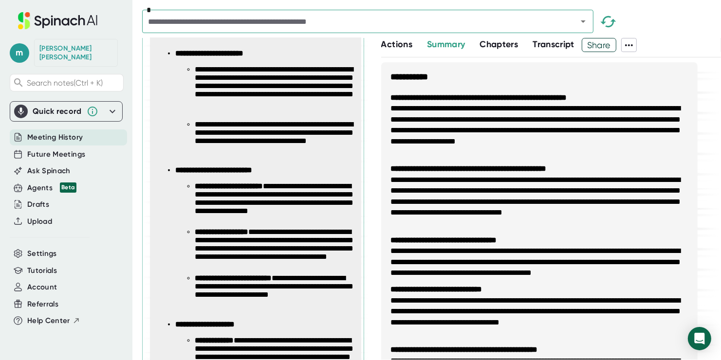
scroll to position [779, 0]
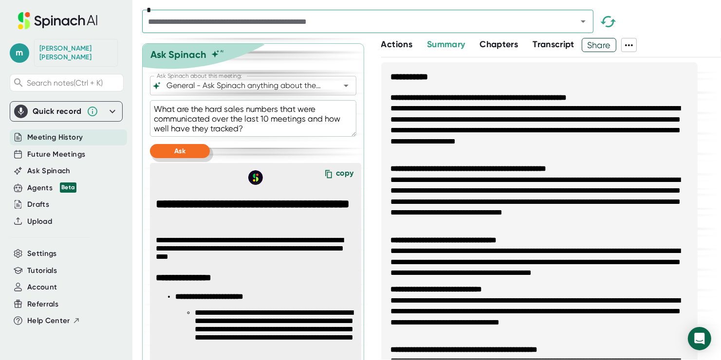
click at [187, 158] on button "Ask" at bounding box center [180, 151] width 60 height 14
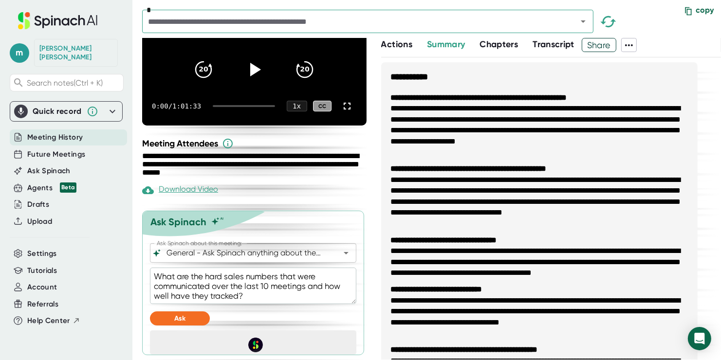
scroll to position [85, 0]
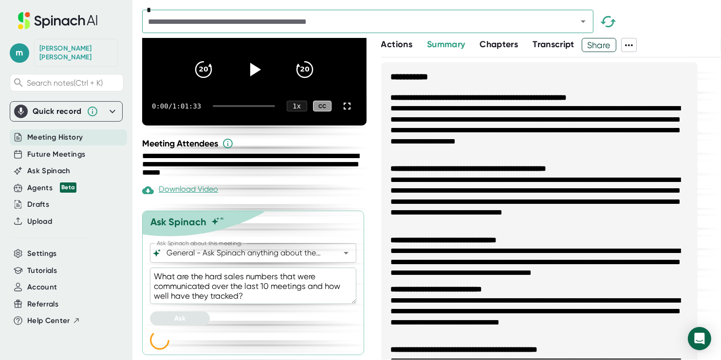
click at [502, 39] on span "Chapters" at bounding box center [499, 44] width 38 height 11
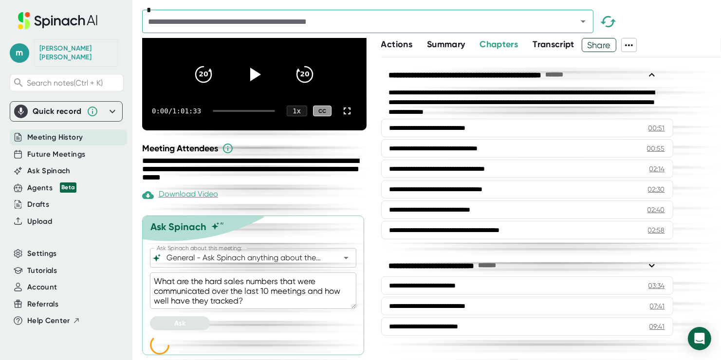
scroll to position [244, 0]
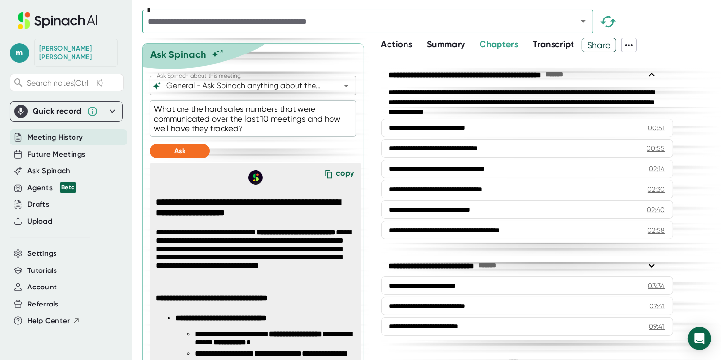
click at [445, 40] on span "Summary" at bounding box center [446, 44] width 38 height 11
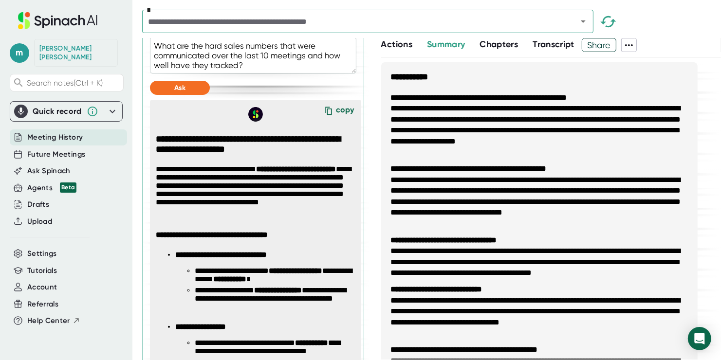
scroll to position [341, 0]
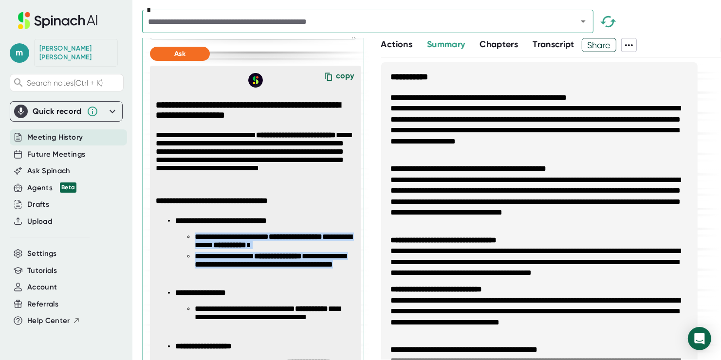
drag, startPoint x: 251, startPoint y: 285, endPoint x: 195, endPoint y: 248, distance: 67.0
click at [195, 248] on ul "**********" at bounding box center [265, 256] width 180 height 47
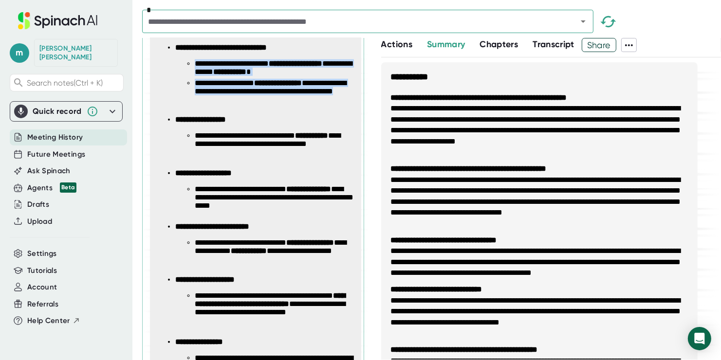
scroll to position [536, 0]
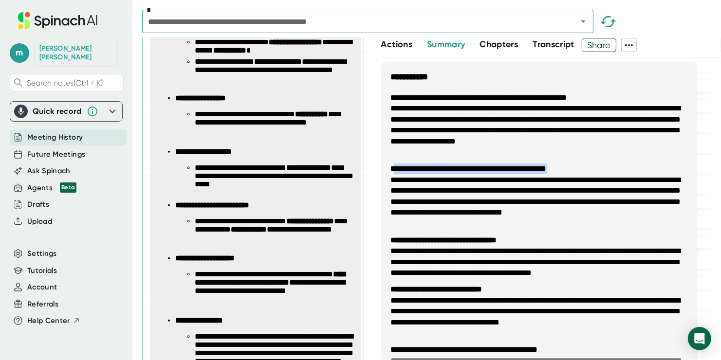
drag, startPoint x: 393, startPoint y: 170, endPoint x: 615, endPoint y: 171, distance: 222.1
click at [615, 171] on li "**********" at bounding box center [539, 196] width 297 height 65
drag, startPoint x: 589, startPoint y: 170, endPoint x: 388, endPoint y: 164, distance: 200.8
click at [388, 164] on ul "**********" at bounding box center [539, 252] width 317 height 338
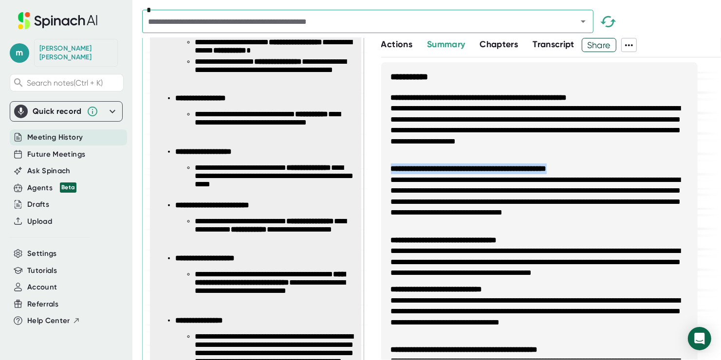
click at [589, 164] on li "**********" at bounding box center [539, 196] width 297 height 65
drag, startPoint x: 587, startPoint y: 172, endPoint x: 382, endPoint y: 174, distance: 204.1
click at [382, 174] on ul "**********" at bounding box center [539, 252] width 317 height 338
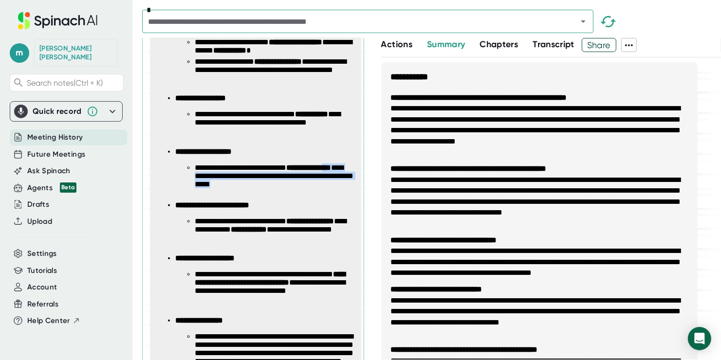
drag, startPoint x: 198, startPoint y: 185, endPoint x: 297, endPoint y: 204, distance: 100.8
click at [297, 204] on ul "**********" at bounding box center [255, 205] width 199 height 367
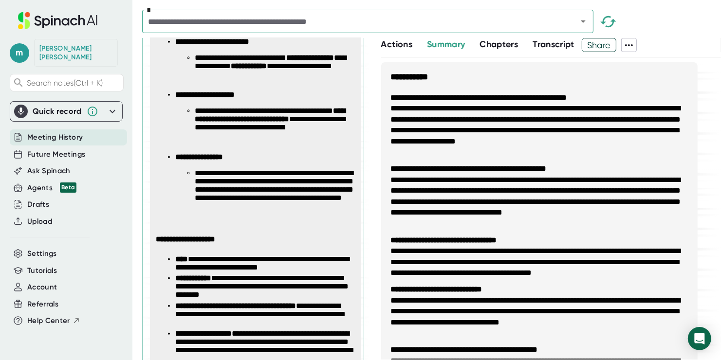
scroll to position [828, 0]
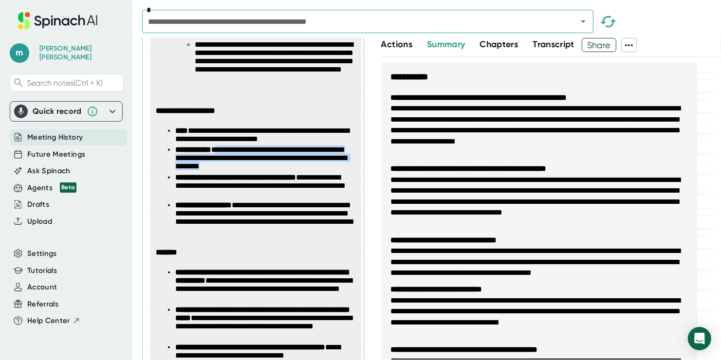
drag, startPoint x: 221, startPoint y: 159, endPoint x: 324, endPoint y: 177, distance: 104.4
click at [324, 173] on li "**********" at bounding box center [265, 160] width 180 height 28
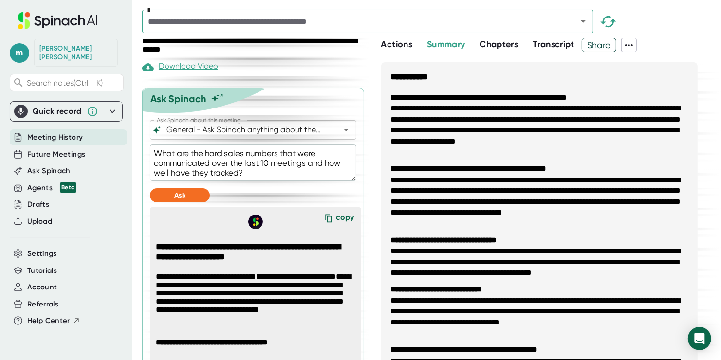
scroll to position [244, 0]
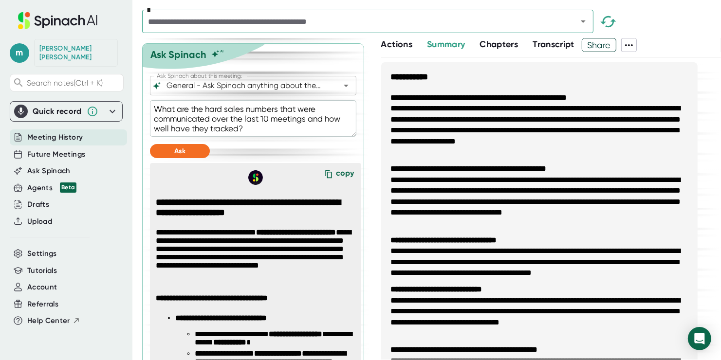
click at [251, 137] on textarea "What are the hard sales numbers that were communicated over the last 10 meeting…" at bounding box center [253, 118] width 207 height 37
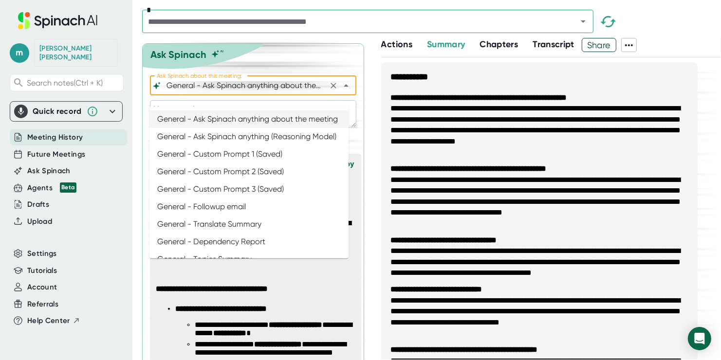
click at [294, 92] on input "General - Ask Spinach anything about the meeting" at bounding box center [245, 86] width 160 height 14
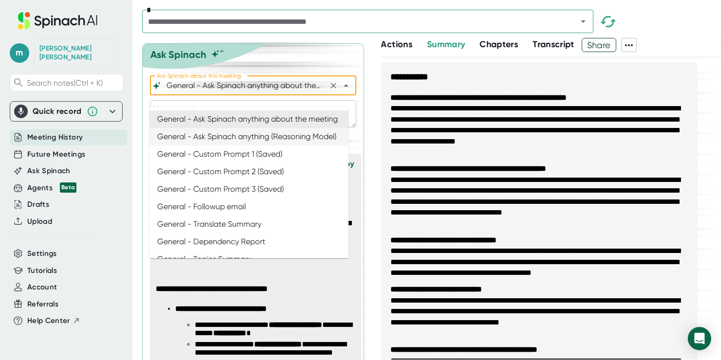
click at [272, 146] on li "General - Ask Spinach anything (Reasoning Model)" at bounding box center [249, 137] width 199 height 18
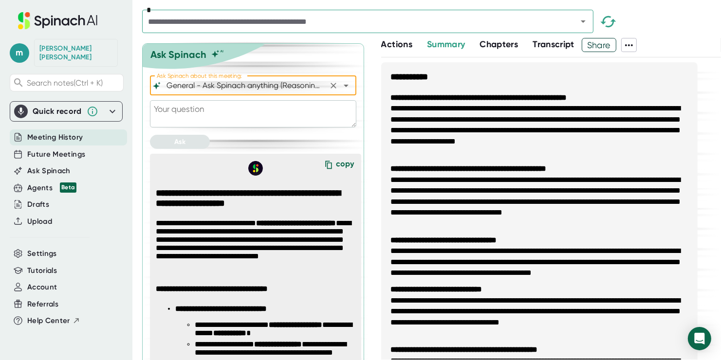
click at [229, 126] on textarea at bounding box center [253, 113] width 207 height 27
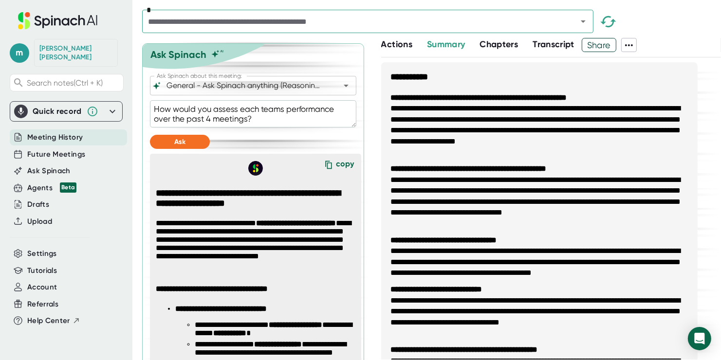
drag, startPoint x: 332, startPoint y: 114, endPoint x: 339, endPoint y: 117, distance: 7.6
click at [332, 114] on textarea "How would you assess each teams performance over the past 4 meetings?" at bounding box center [253, 113] width 207 height 27
click at [339, 117] on textarea "How would you assess each teams performance over the past 4 meetings?" at bounding box center [253, 113] width 207 height 27
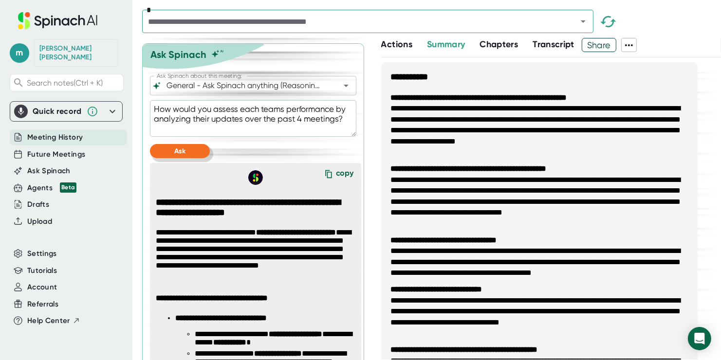
click at [193, 158] on button "Ask" at bounding box center [180, 151] width 60 height 14
